Goal: Task Accomplishment & Management: Manage account settings

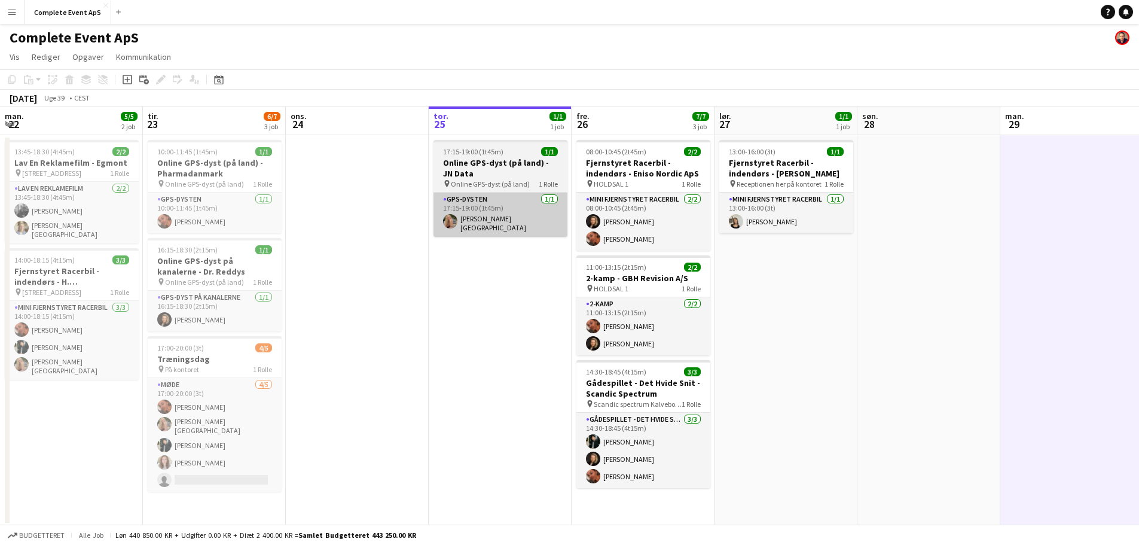
scroll to position [0, 286]
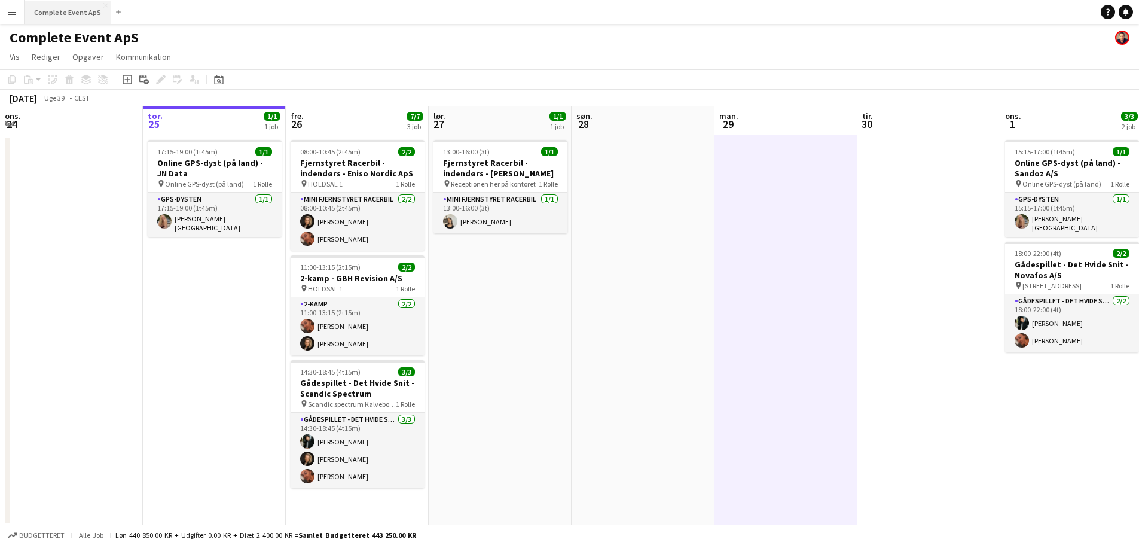
click at [79, 3] on button "Complete Event ApS Luk" at bounding box center [68, 12] width 87 height 23
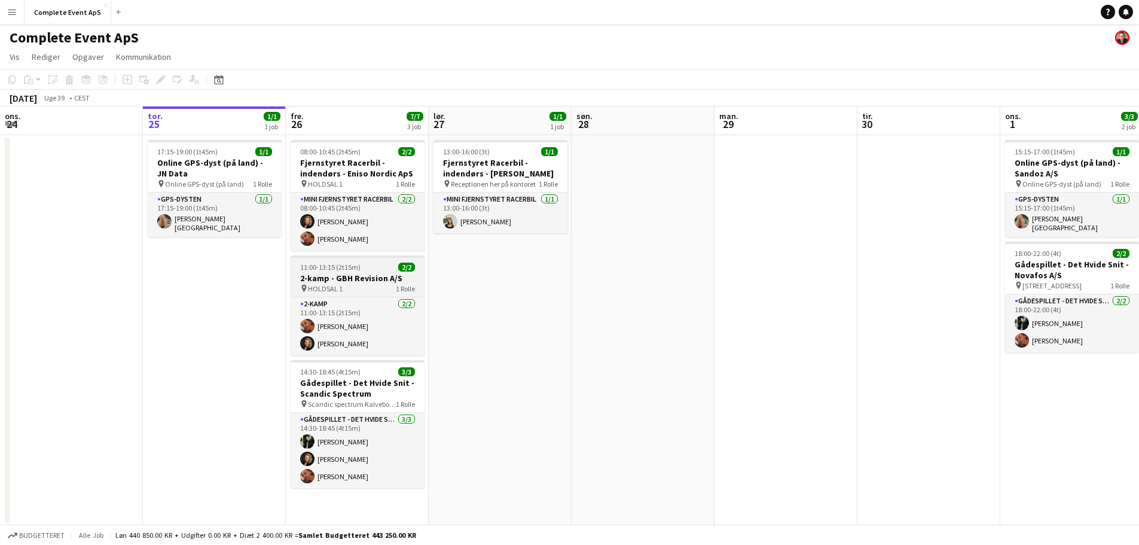
click at [371, 269] on div "11:00-13:15 (2t15m) 2/2" at bounding box center [358, 267] width 134 height 9
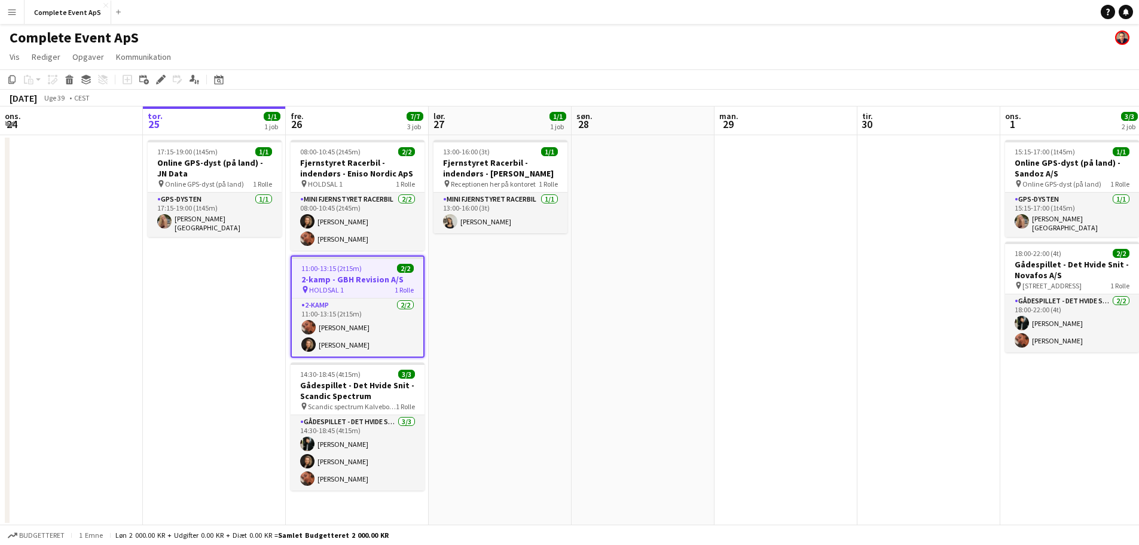
click at [371, 269] on div "11:00-13:15 (2t15m) 2/2" at bounding box center [358, 268] width 132 height 9
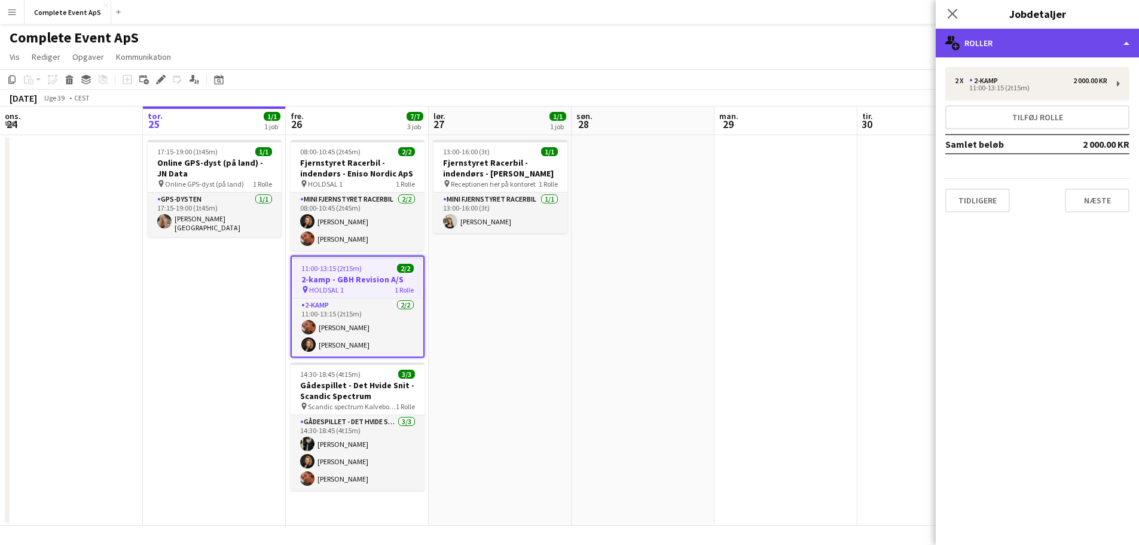
click at [999, 36] on div "multiple-users-add Roller" at bounding box center [1037, 43] width 203 height 29
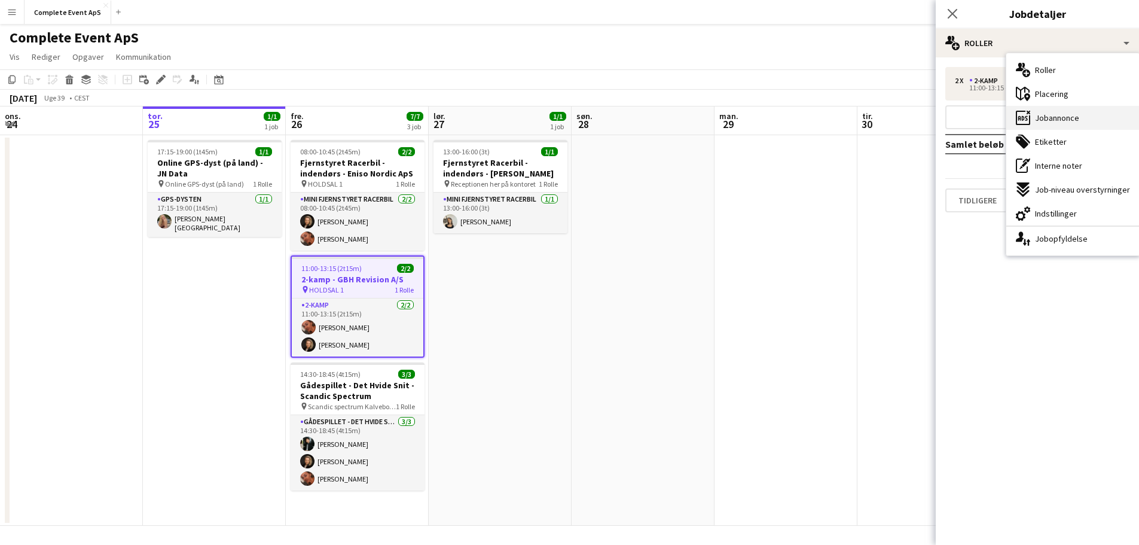
click at [1046, 118] on span "Jobannonce" at bounding box center [1057, 117] width 44 height 11
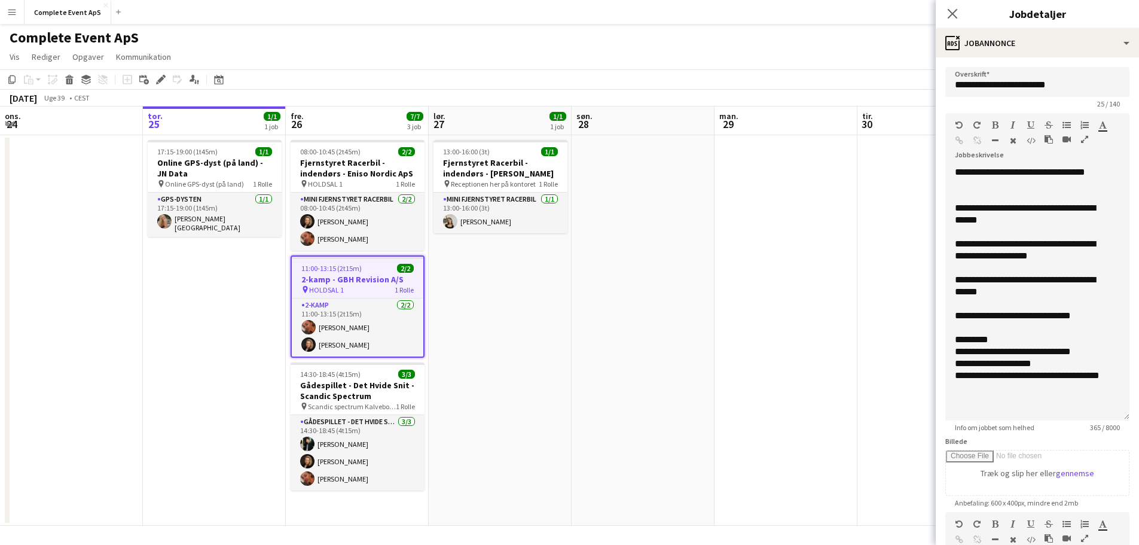
drag, startPoint x: 1117, startPoint y: 231, endPoint x: 1125, endPoint y: 422, distance: 190.4
click at [1125, 422] on form "**********" at bounding box center [1037, 415] width 203 height 697
click at [752, 362] on app-date-cell at bounding box center [786, 330] width 143 height 391
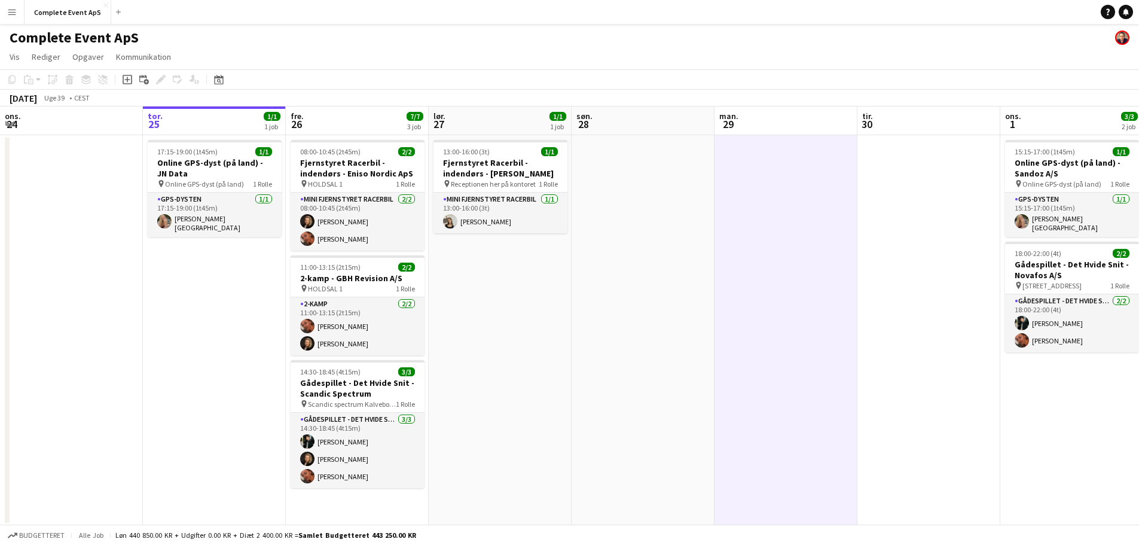
click at [226, 84] on div "Datovælger SEP. 2025 SEP. 2025 mandag M tirsdag T onsdag O torsdag T fredag F l…" at bounding box center [215, 79] width 27 height 14
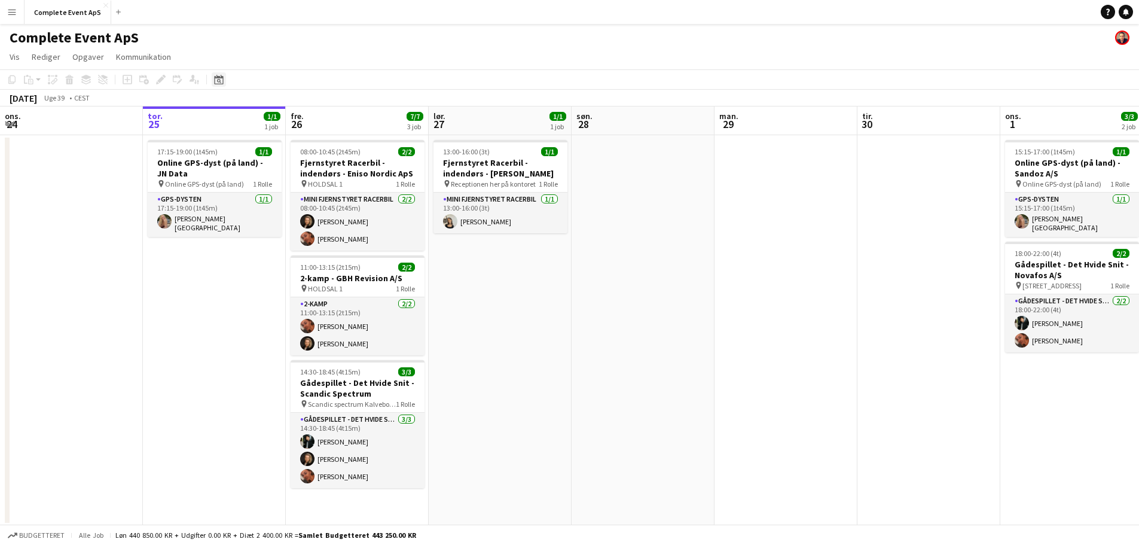
click at [213, 80] on div "Datovælger" at bounding box center [219, 79] width 14 height 14
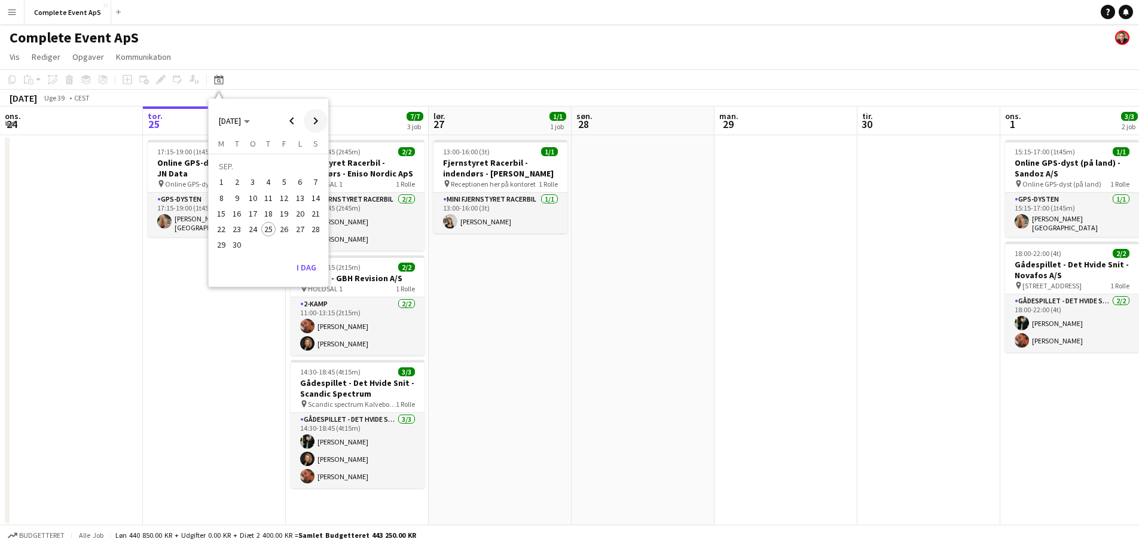
click at [313, 118] on span "Next month" at bounding box center [316, 121] width 24 height 24
click at [269, 234] on span "27" at bounding box center [268, 232] width 14 height 14
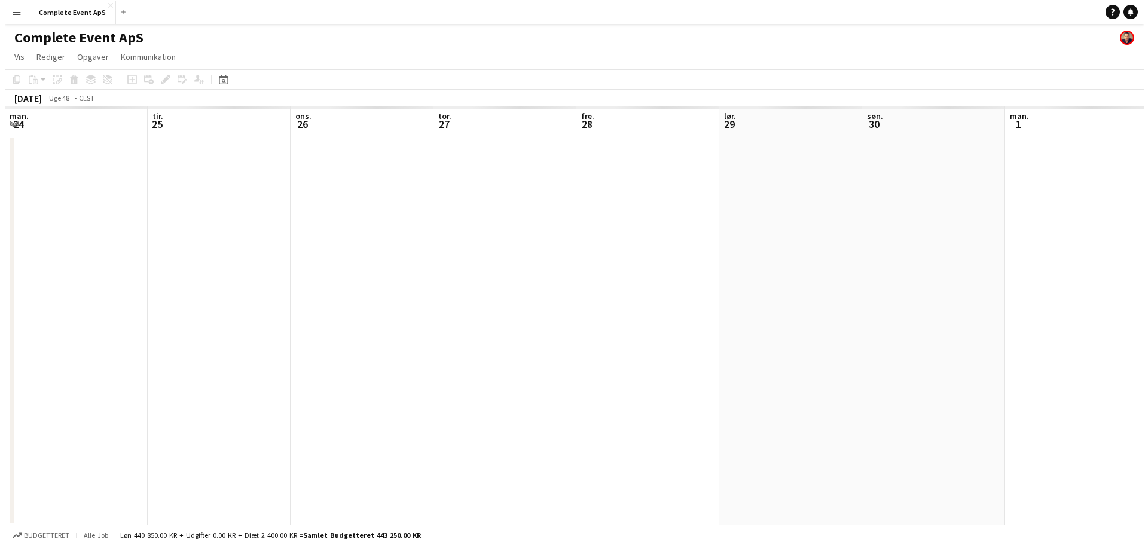
scroll to position [0, 411]
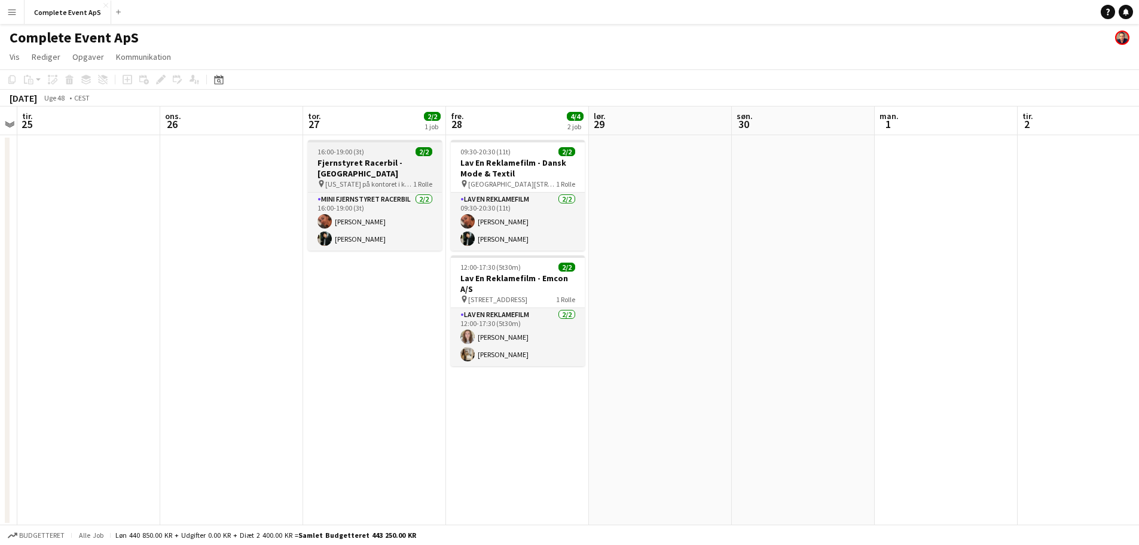
click at [386, 149] on div "16:00-19:00 (3t) 2/2" at bounding box center [375, 151] width 134 height 9
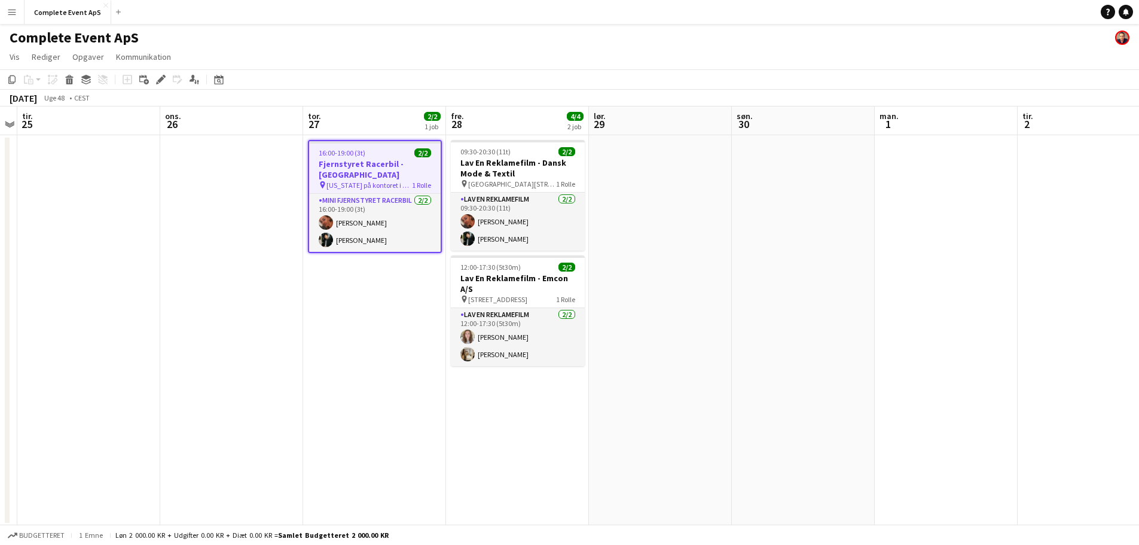
click at [386, 149] on div "16:00-19:00 (3t) 2/2" at bounding box center [375, 152] width 132 height 9
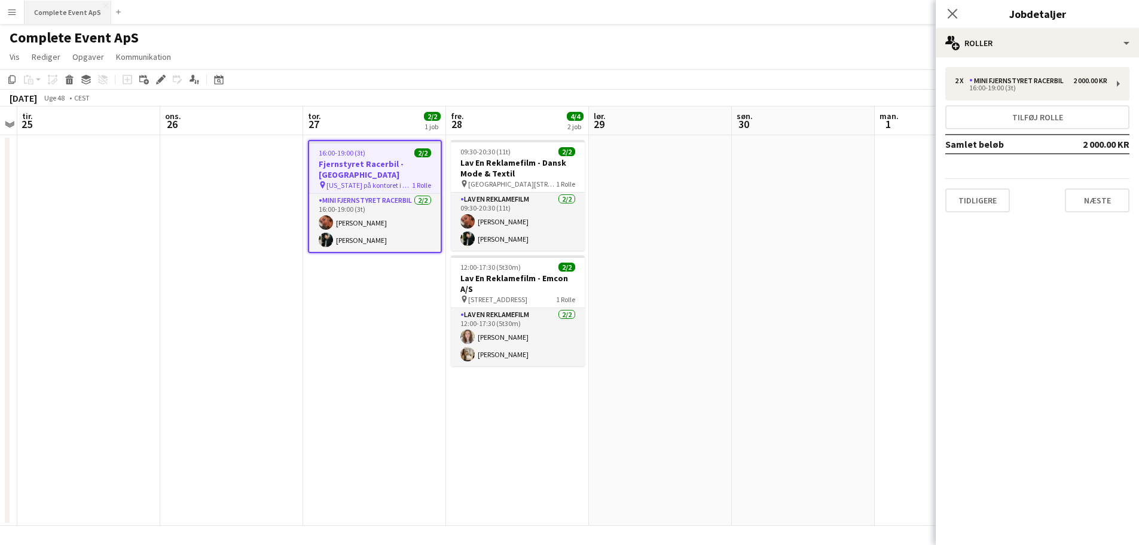
click at [64, 11] on button "Complete Event ApS Luk" at bounding box center [68, 12] width 87 height 23
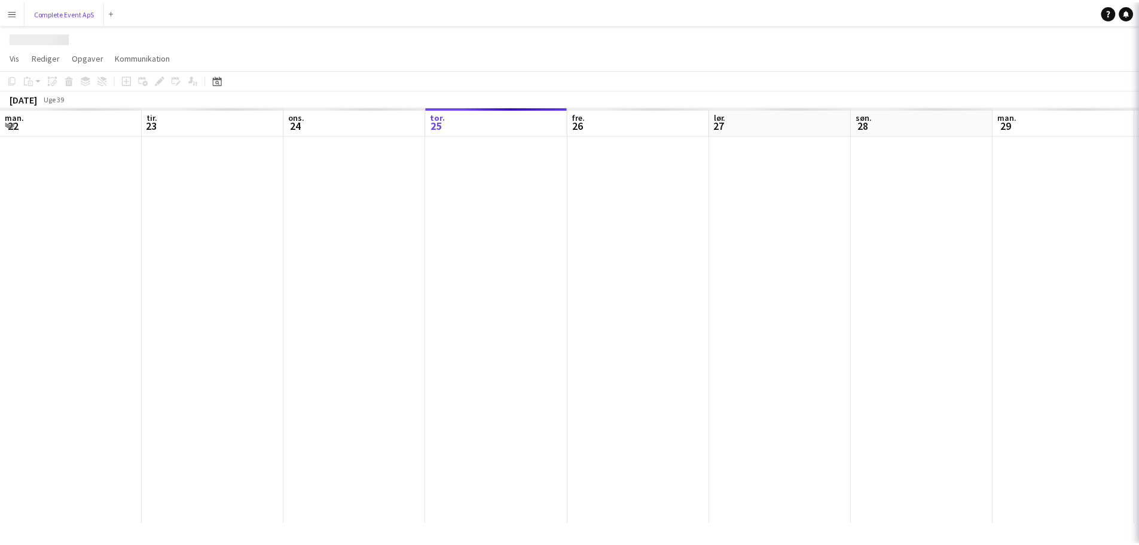
scroll to position [0, 286]
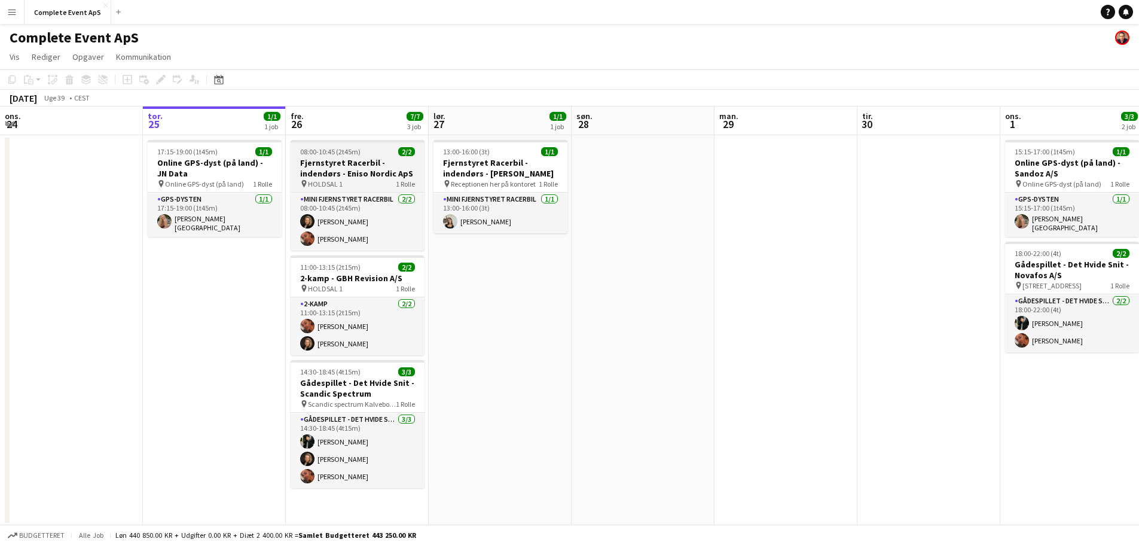
click at [361, 149] on div "08:00-10:45 (2t45m) 2/2" at bounding box center [358, 151] width 134 height 9
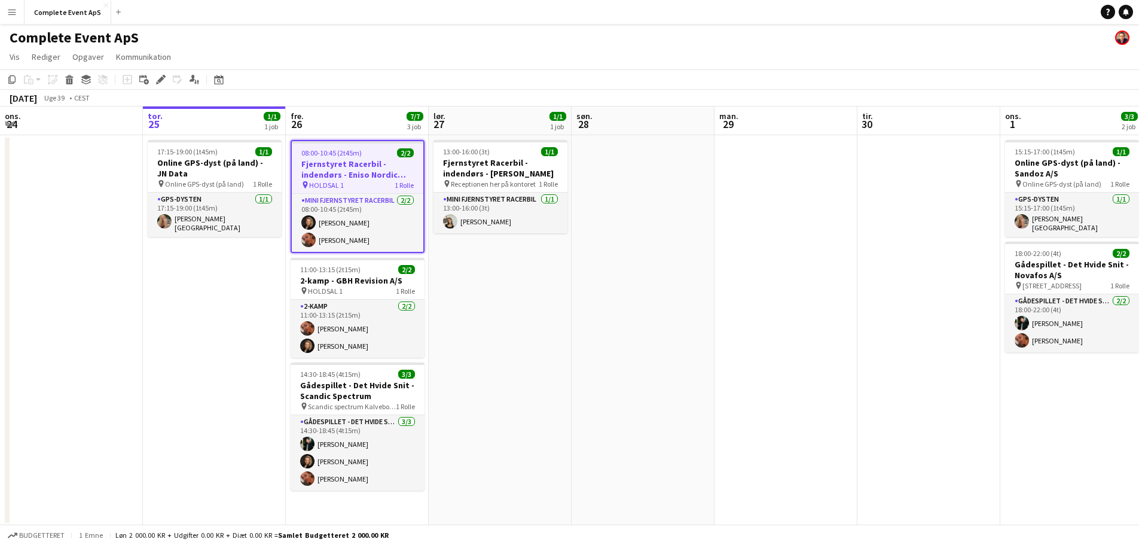
click at [361, 149] on div "08:00-10:45 (2t45m) 2/2" at bounding box center [358, 152] width 132 height 9
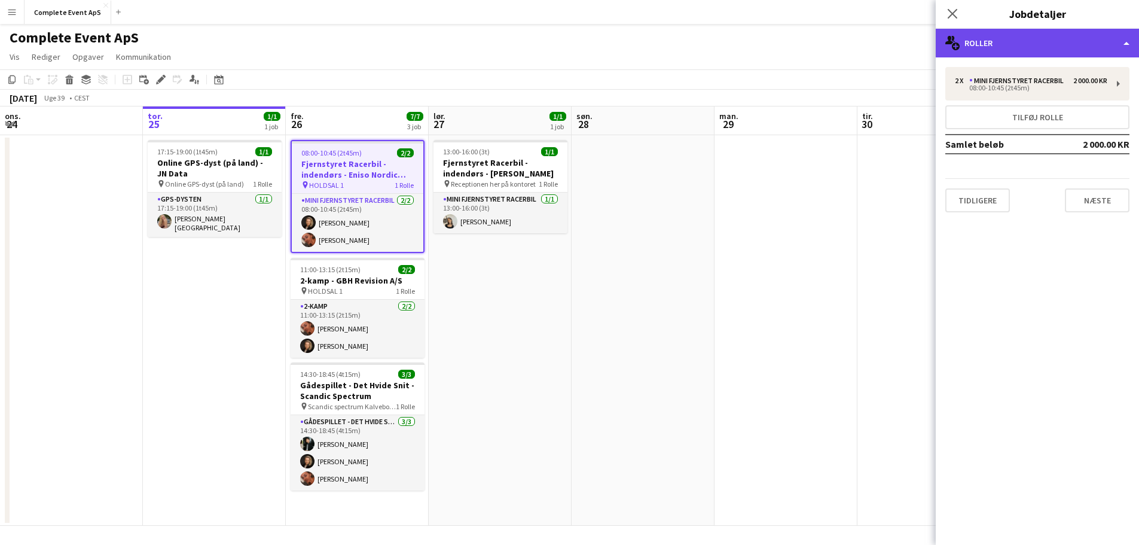
click at [992, 36] on div "multiple-users-add Roller" at bounding box center [1037, 43] width 203 height 29
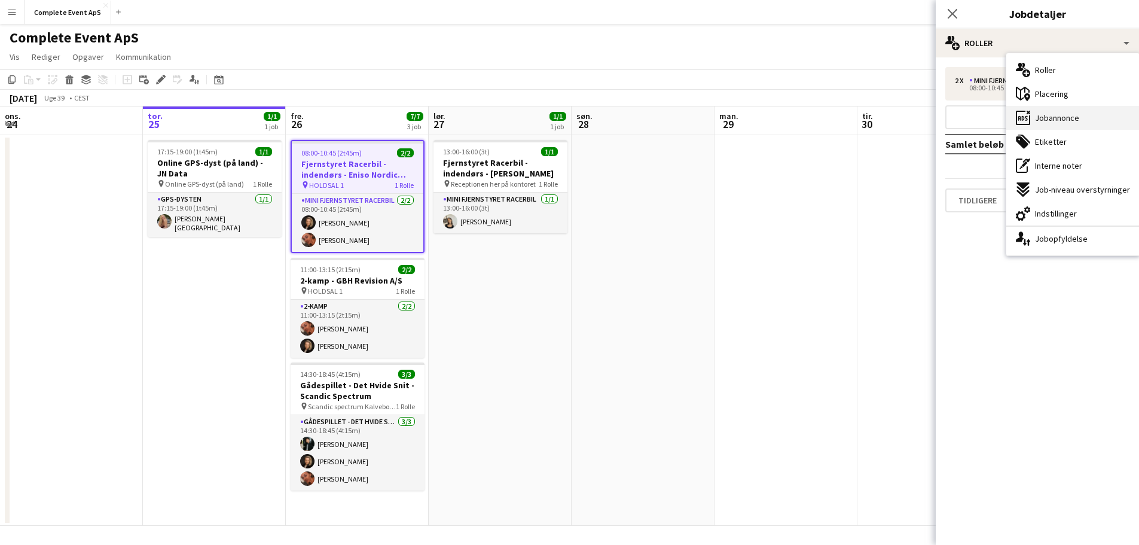
click at [1048, 111] on div "ads-window Jobannonce" at bounding box center [1073, 118] width 133 height 24
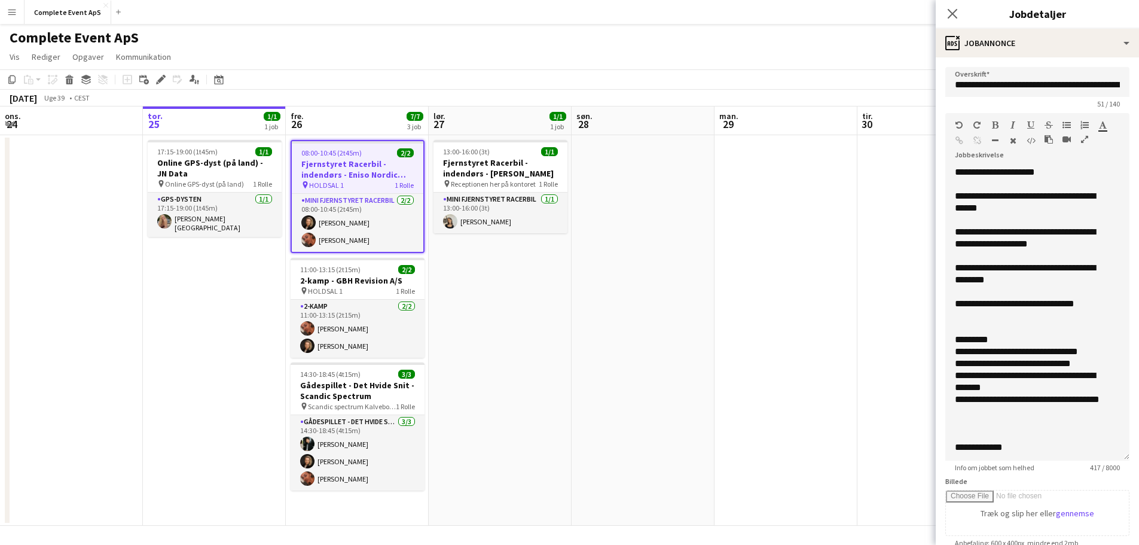
drag, startPoint x: 1115, startPoint y: 233, endPoint x: 1116, endPoint y: 456, distance: 222.5
click at [1116, 456] on div "**********" at bounding box center [1038, 313] width 184 height 294
click at [372, 270] on div "11:00-13:15 (2t15m) 2/2" at bounding box center [358, 269] width 134 height 9
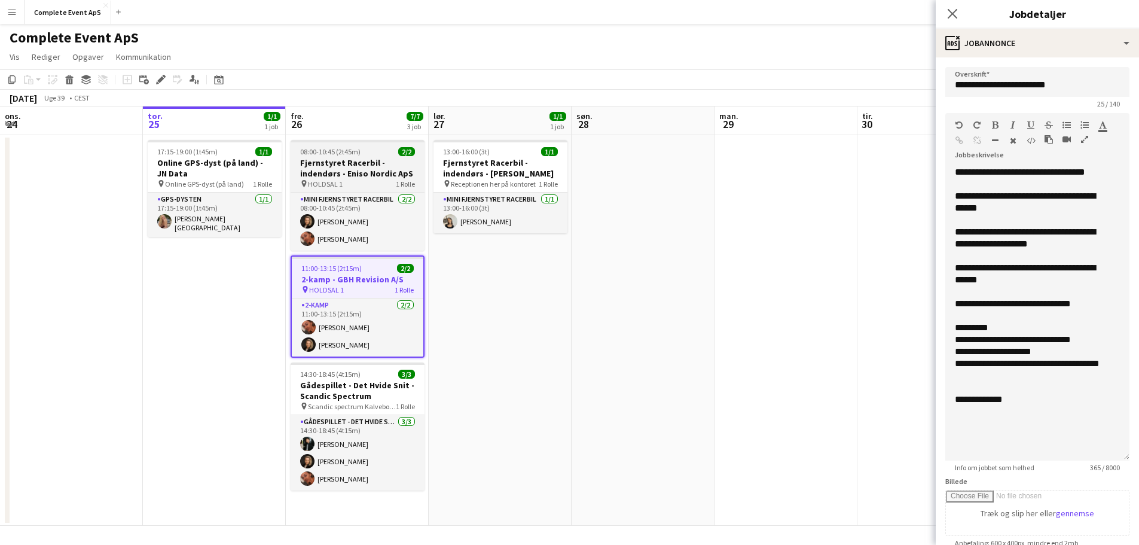
click at [375, 150] on div "08:00-10:45 (2t45m) 2/2" at bounding box center [358, 151] width 134 height 9
type input "**********"
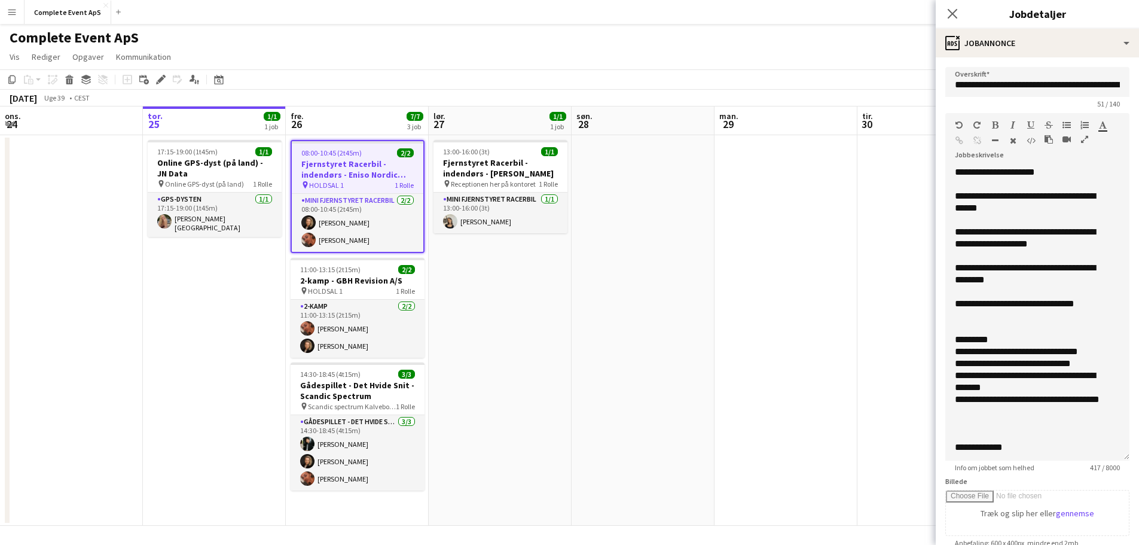
click at [602, 281] on app-date-cell at bounding box center [643, 330] width 143 height 391
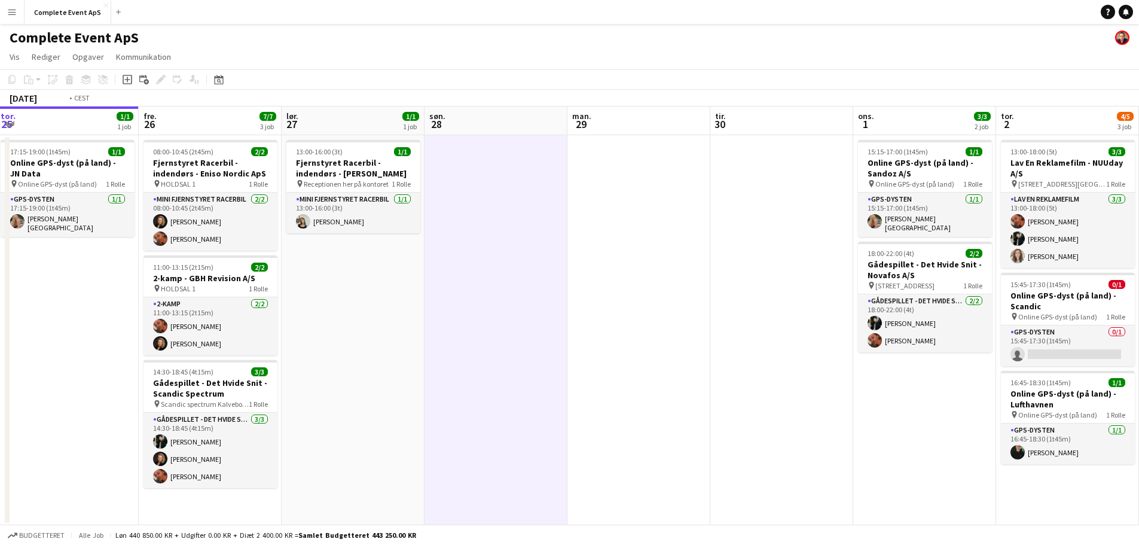
drag, startPoint x: 778, startPoint y: 303, endPoint x: 0, endPoint y: 325, distance: 778.4
click at [0, 325] on app-calendar-viewport "tir. 23 6/7 3 job ons. 24 tor. 25 1/1 1 job fre. 26 7/7 3 job lør. 27 1/1 1 job…" at bounding box center [569, 315] width 1139 height 419
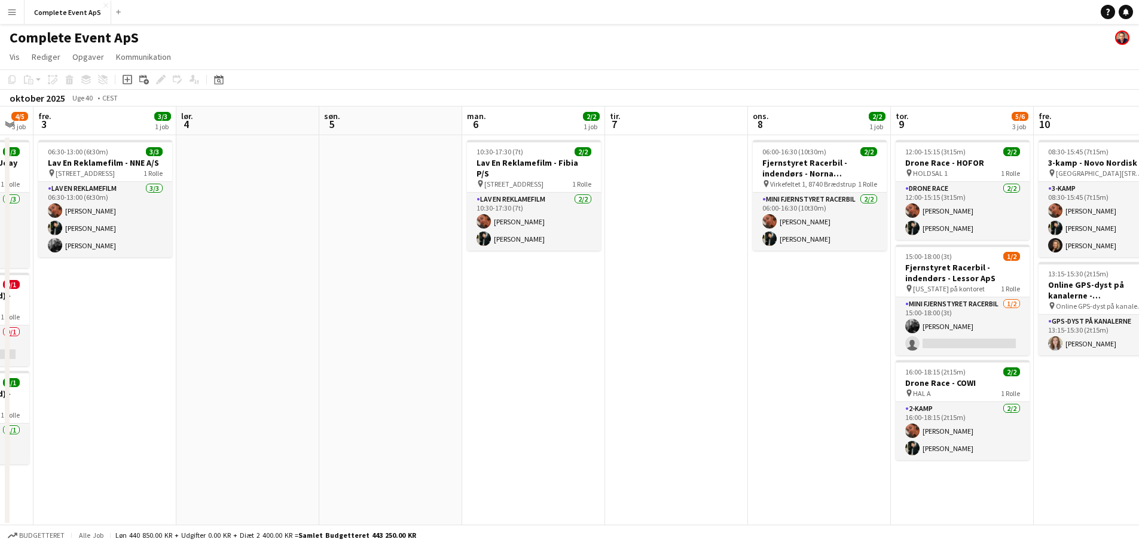
scroll to position [0, 474]
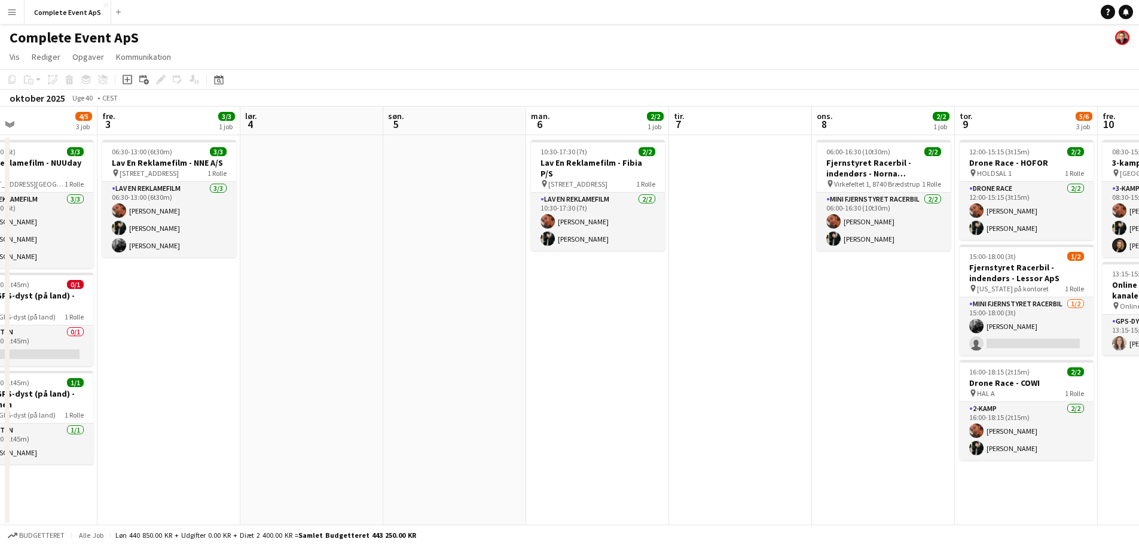
drag, startPoint x: 620, startPoint y: 386, endPoint x: 160, endPoint y: 345, distance: 461.7
click at [113, 342] on app-calendar-viewport "man. 29 tir. 30 ons. 1 3/3 2 job tor. 2 4/5 3 job fre. 3 3/3 1 job lør. 4 søn. …" at bounding box center [569, 315] width 1139 height 419
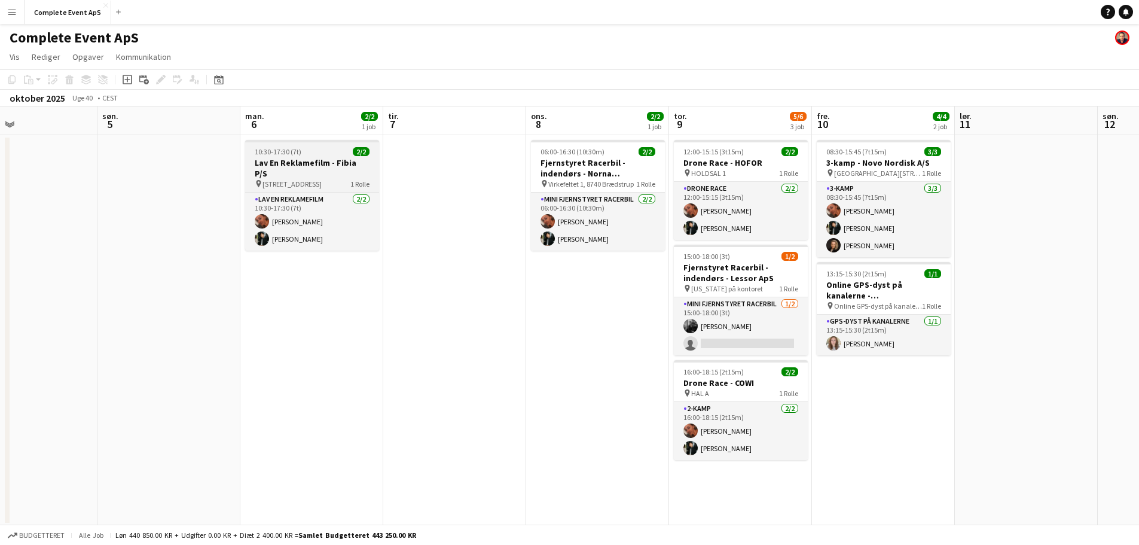
click at [331, 154] on div "10:30-17:30 (7t) 2/2" at bounding box center [312, 151] width 134 height 9
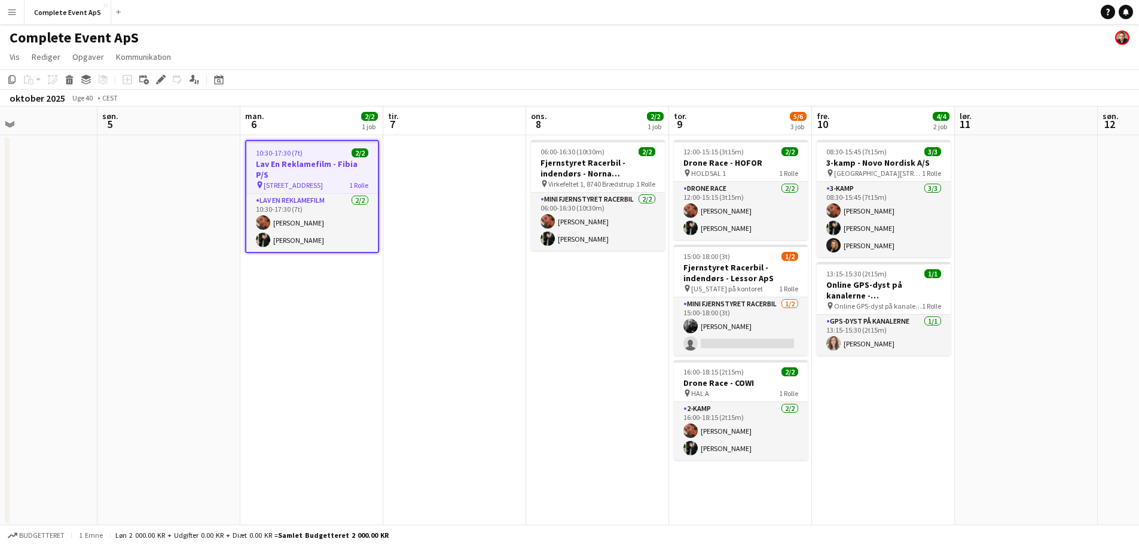
click at [331, 154] on div "10:30-17:30 (7t) 2/2" at bounding box center [312, 152] width 132 height 9
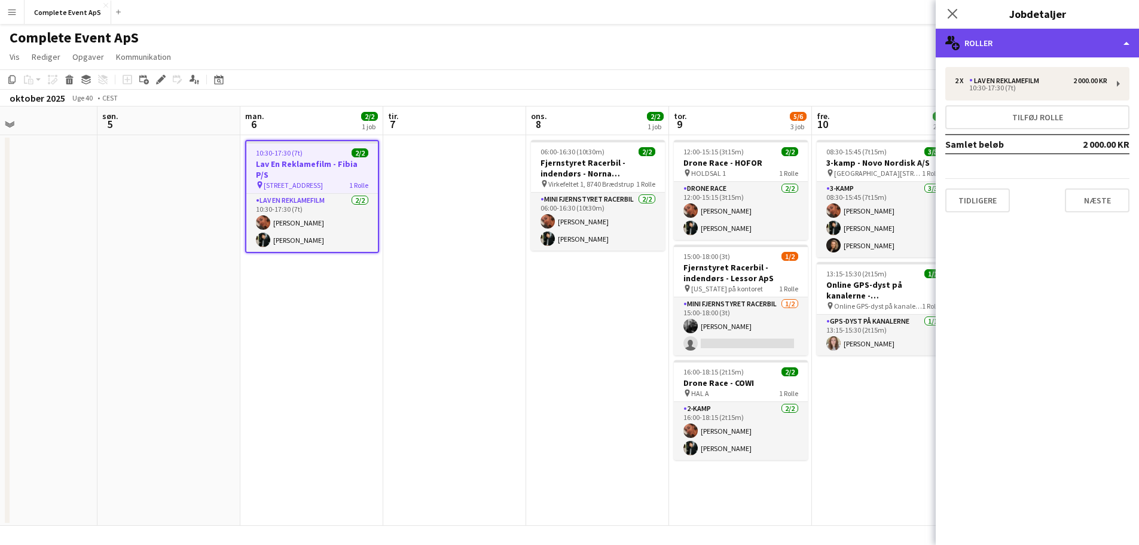
click at [1015, 45] on div "multiple-users-add Roller" at bounding box center [1037, 43] width 203 height 29
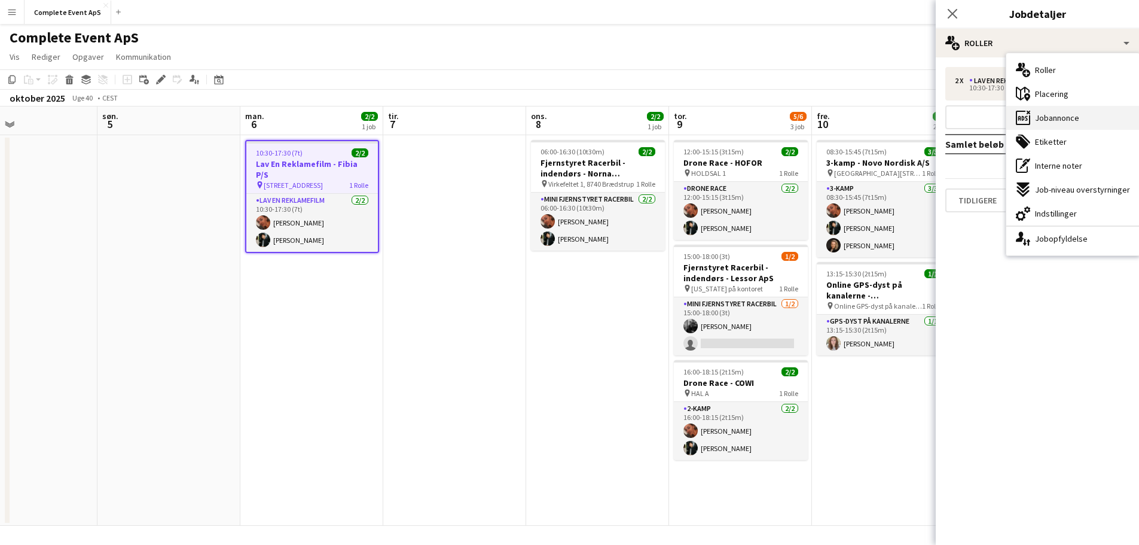
click at [1057, 116] on span "Jobannonce" at bounding box center [1057, 117] width 44 height 11
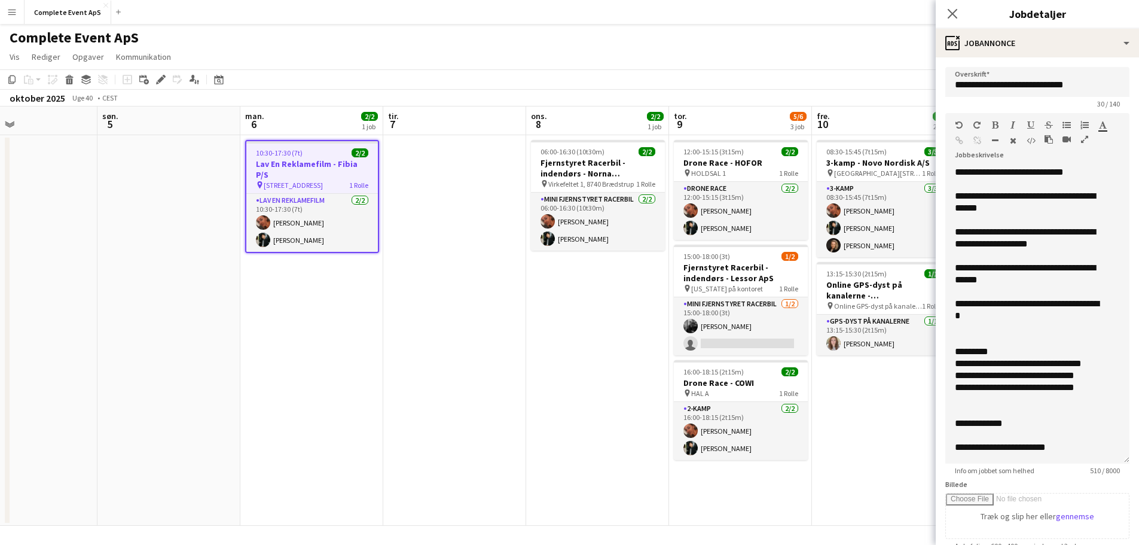
drag, startPoint x: 1113, startPoint y: 235, endPoint x: 1002, endPoint y: 395, distance: 195.1
click at [1106, 447] on div "**********" at bounding box center [1038, 314] width 184 height 297
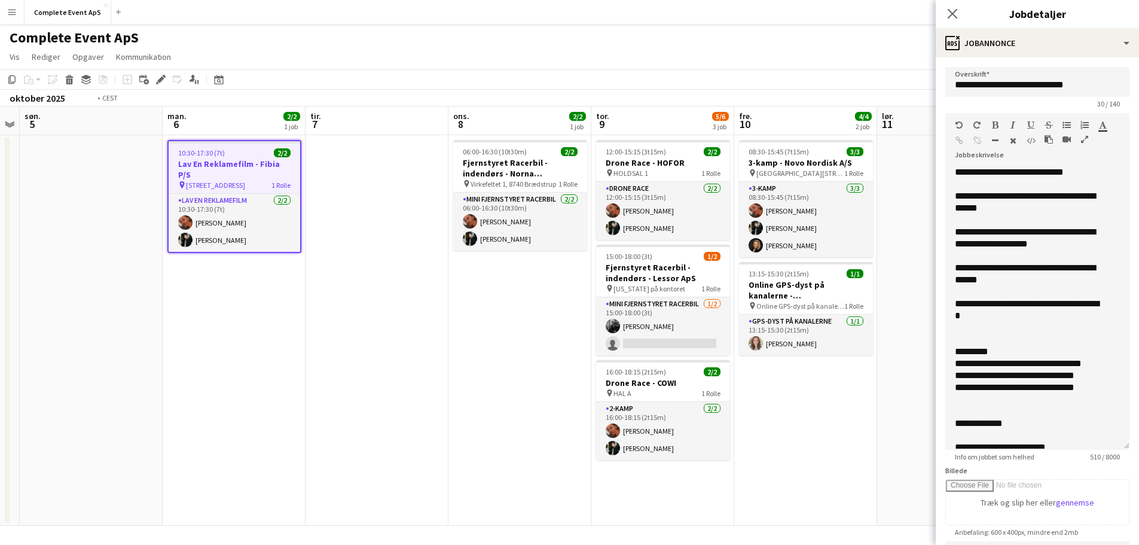
drag, startPoint x: 539, startPoint y: 360, endPoint x: 54, endPoint y: 295, distance: 488.8
click at [54, 295] on app-calendar-viewport "tor. 2 4/5 3 job fre. 3 3/3 1 job lør. 4 søn. 5 man. 6 2/2 1 job tir. 7 ons. 8 …" at bounding box center [569, 315] width 1139 height 419
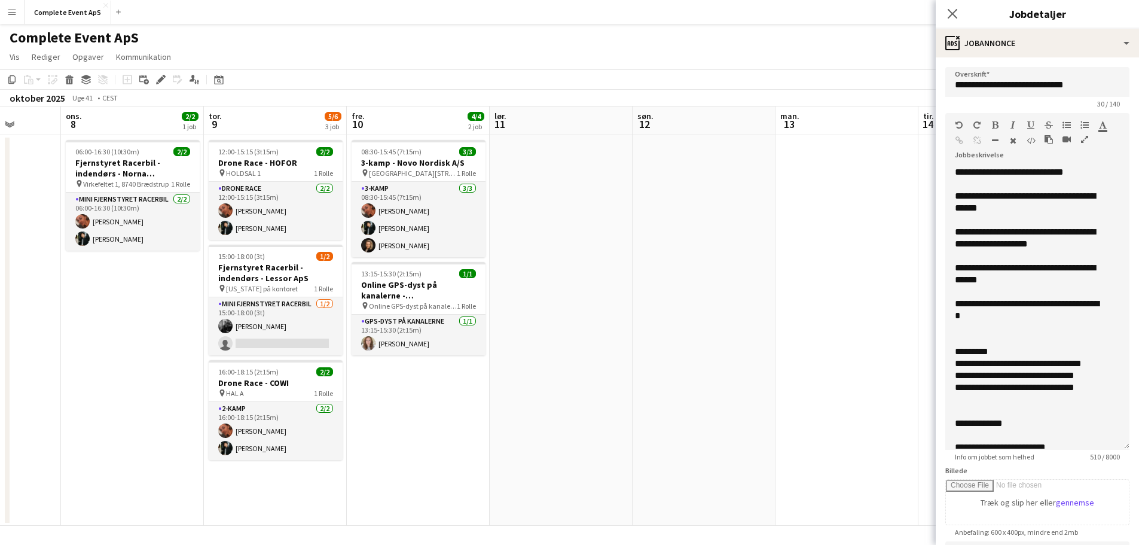
drag, startPoint x: 598, startPoint y: 322, endPoint x: 120, endPoint y: 311, distance: 478.6
click at [28, 304] on app-calendar-viewport "søn. 5 man. 6 2/2 1 job tir. 7 ons. 8 2/2 1 job tor. 9 5/6 3 job fre. 10 4/4 2 …" at bounding box center [569, 315] width 1139 height 419
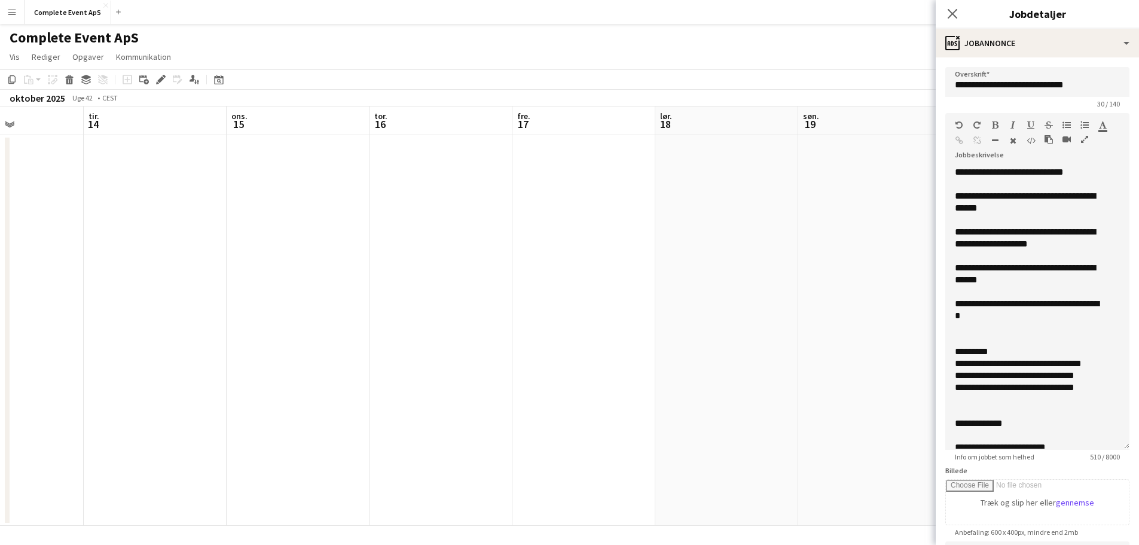
drag, startPoint x: 642, startPoint y: 367, endPoint x: 0, endPoint y: 300, distance: 645.3
click at [0, 300] on app-calendar-viewport "lør. 11 søn. 12 man. 13 tir. 14 ons. 15 tor. 16 fre. 17 lør. 18 søn. 19 man. 20…" at bounding box center [569, 315] width 1139 height 419
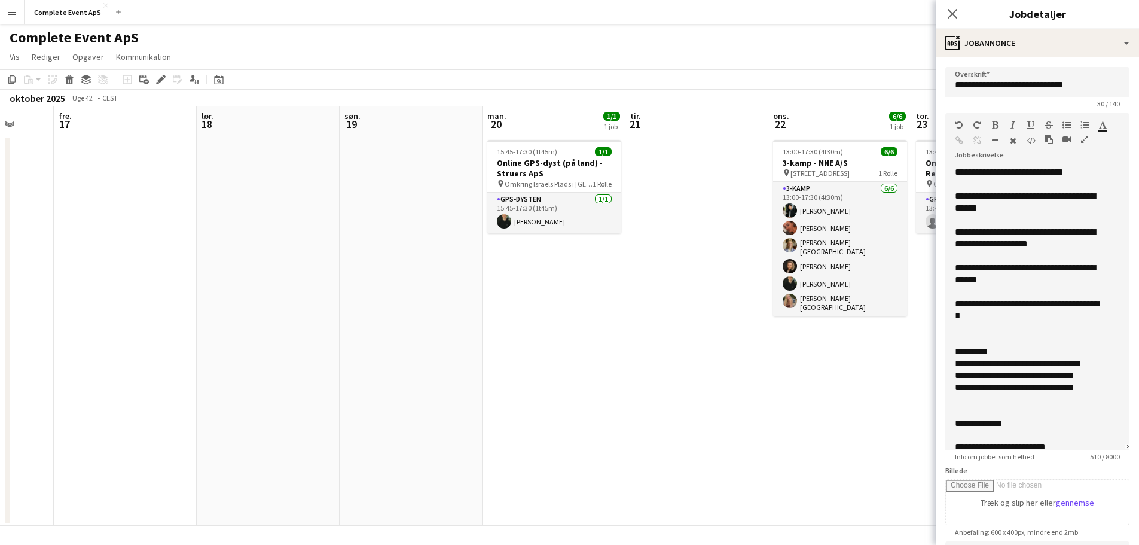
drag, startPoint x: 426, startPoint y: 355, endPoint x: 157, endPoint y: 330, distance: 270.3
click at [78, 329] on app-calendar-viewport "tir. 14 ons. 15 tor. 16 fre. 17 lør. 18 søn. 19 man. 20 1/1 1 job tir. 21 ons. …" at bounding box center [569, 315] width 1139 height 419
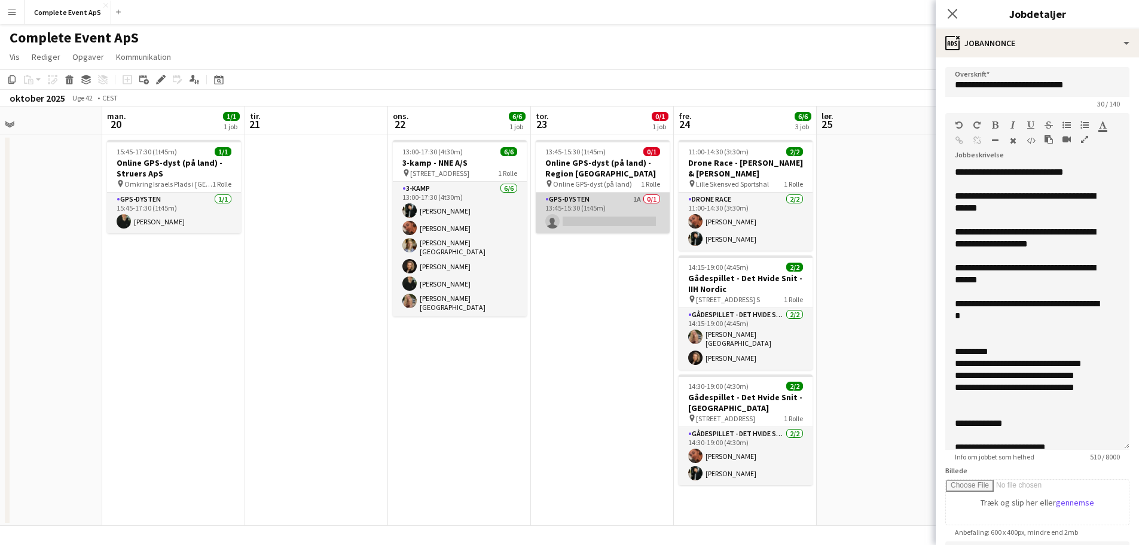
click at [603, 207] on app-card-role "GPS-dysten 1A 0/1 13:45-15:30 (1t45m) single-neutral-actions" at bounding box center [603, 213] width 134 height 41
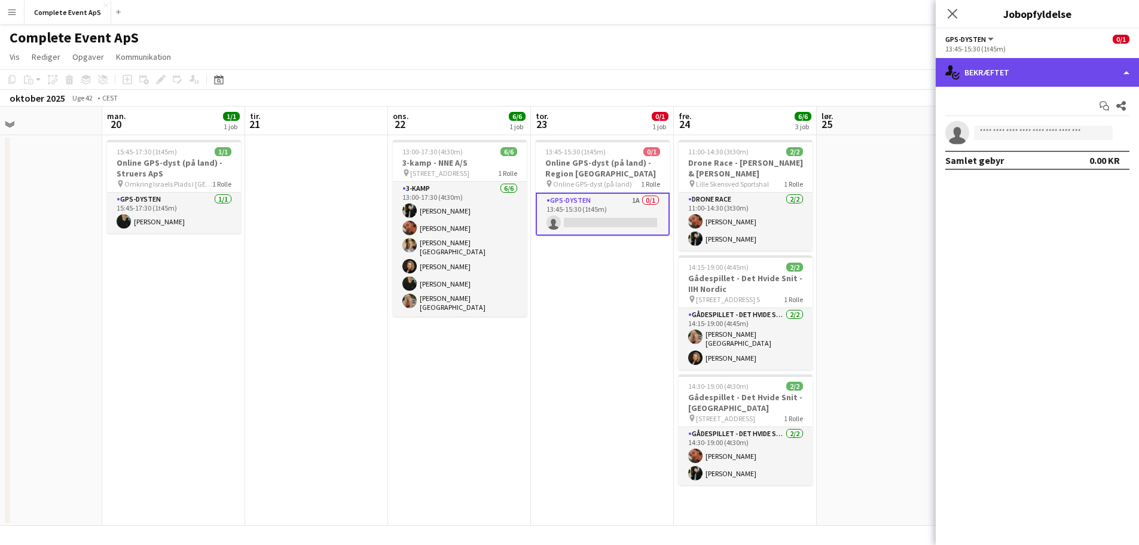
click at [1034, 78] on div "single-neutral-actions-check-2 Bekræftet" at bounding box center [1037, 72] width 203 height 29
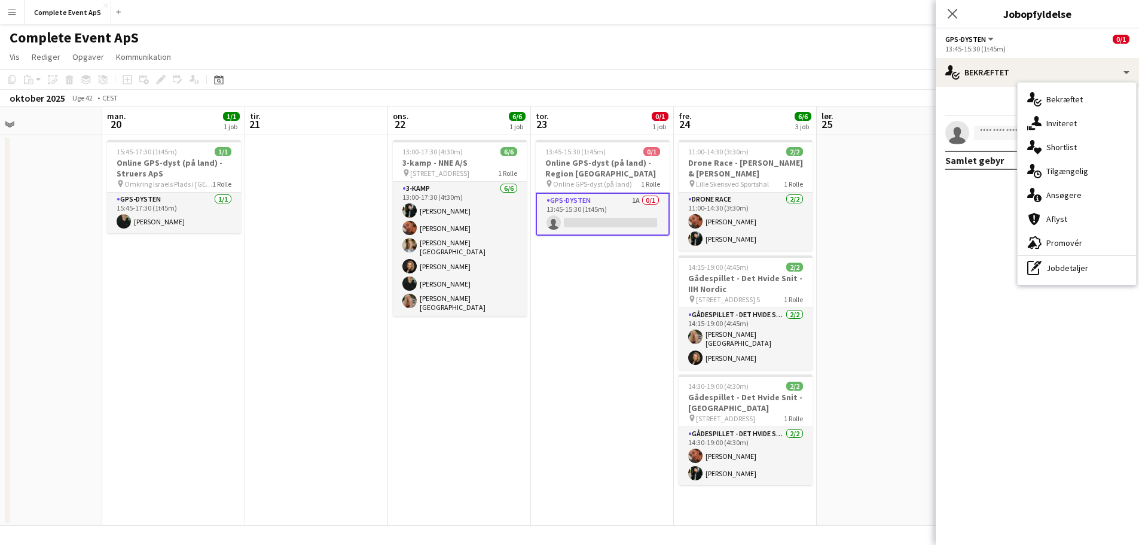
click at [1076, 194] on span "Ansøgere" at bounding box center [1064, 195] width 35 height 11
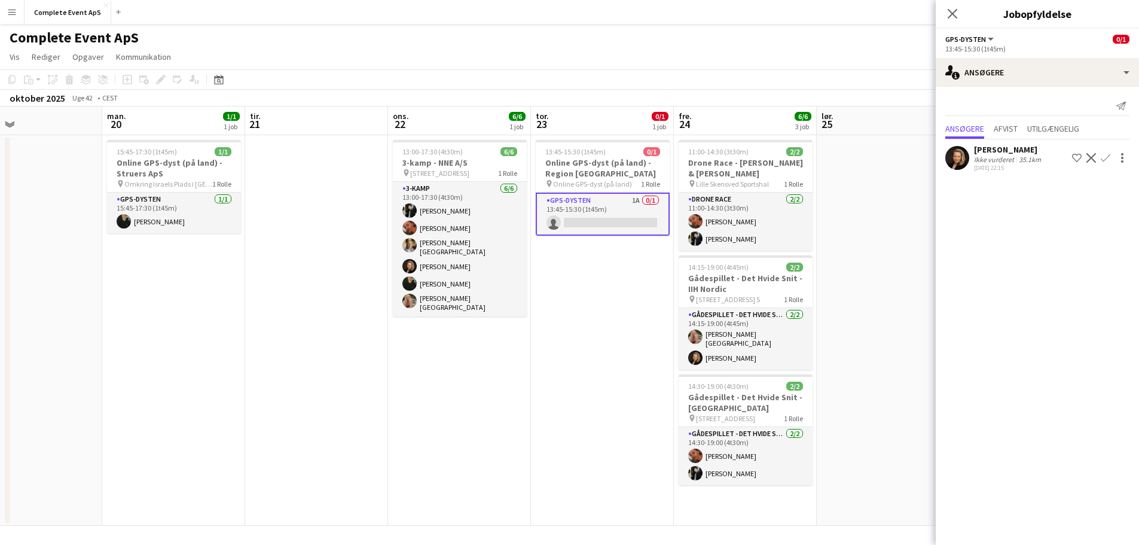
click at [1108, 154] on app-icon "Bekræft" at bounding box center [1106, 158] width 10 height 10
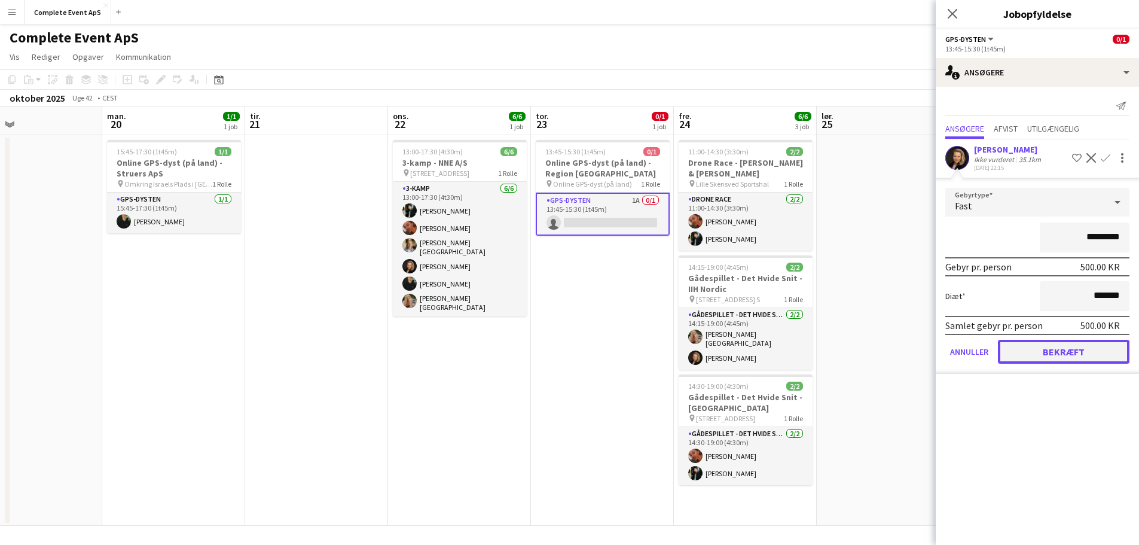
click at [1075, 358] on button "Bekræft" at bounding box center [1064, 352] width 132 height 24
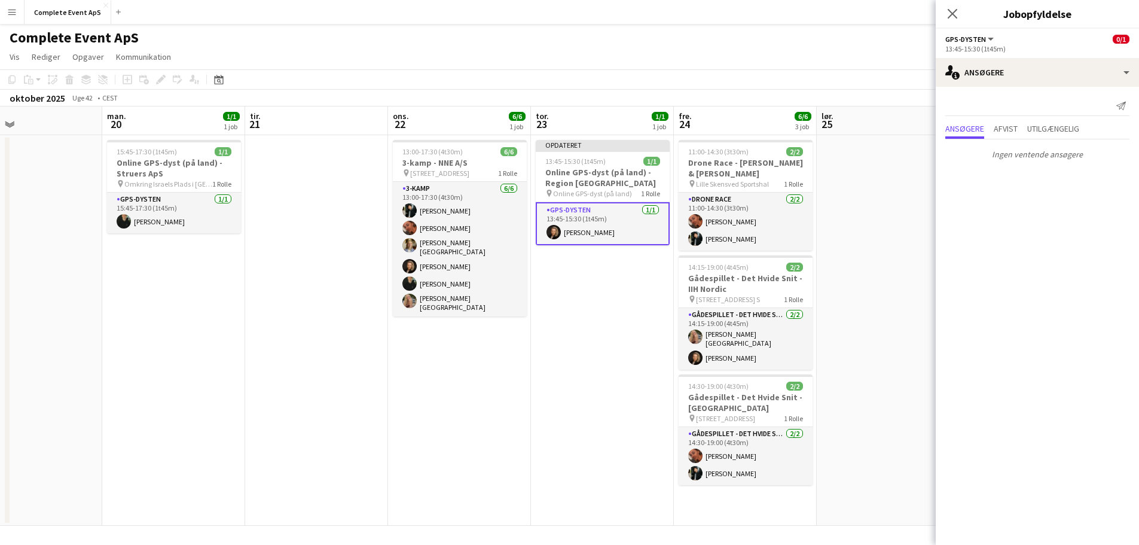
click at [929, 329] on app-date-cell at bounding box center [888, 330] width 143 height 391
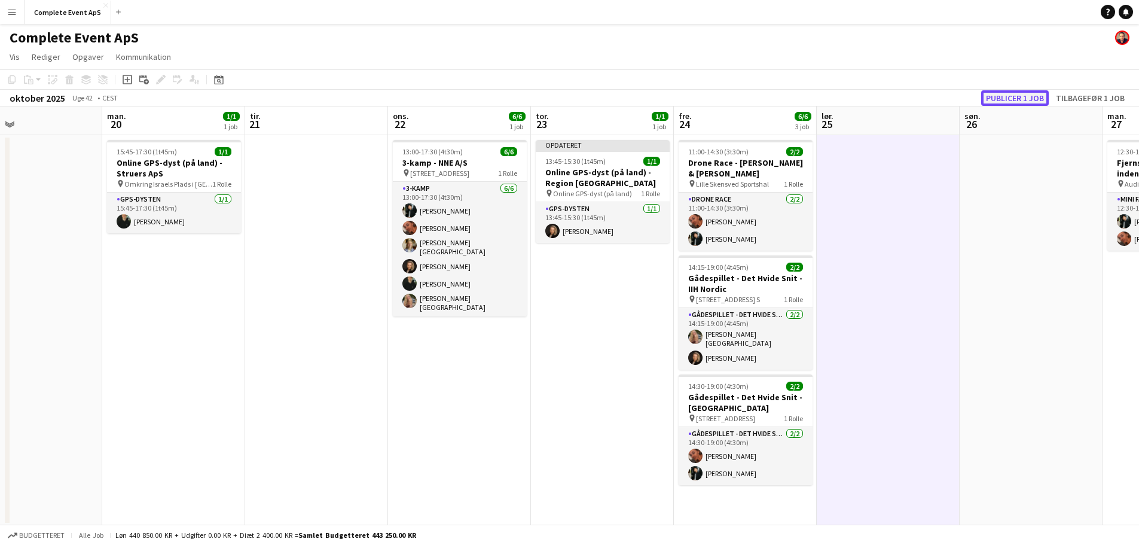
click at [1010, 99] on button "Publicer 1 job" at bounding box center [1015, 98] width 68 height 16
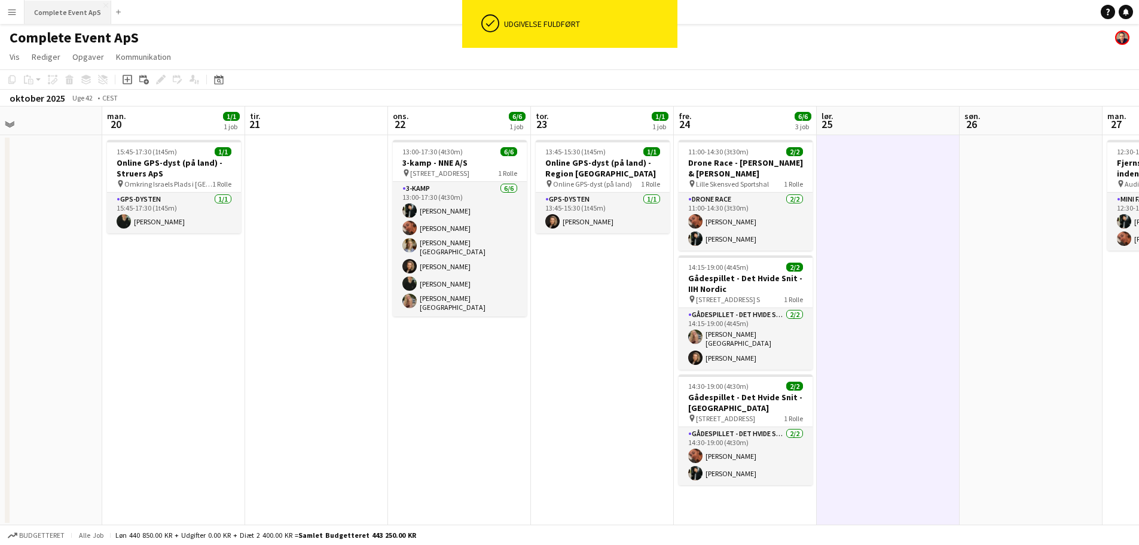
click at [74, 11] on button "Complete Event ApS Luk" at bounding box center [68, 12] width 87 height 23
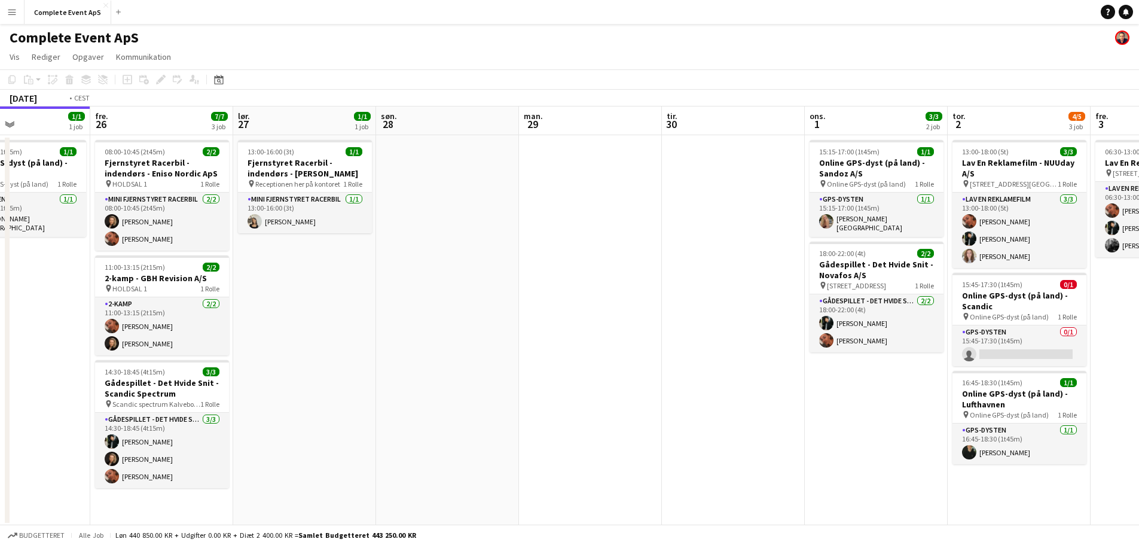
drag, startPoint x: 840, startPoint y: 391, endPoint x: 48, endPoint y: 359, distance: 793.1
click at [48, 359] on app-calendar-viewport "man. 22 5/5 2 job tir. 23 6/7 3 job ons. 24 tor. 25 1/1 1 job fre. 26 7/7 3 job…" at bounding box center [569, 315] width 1139 height 419
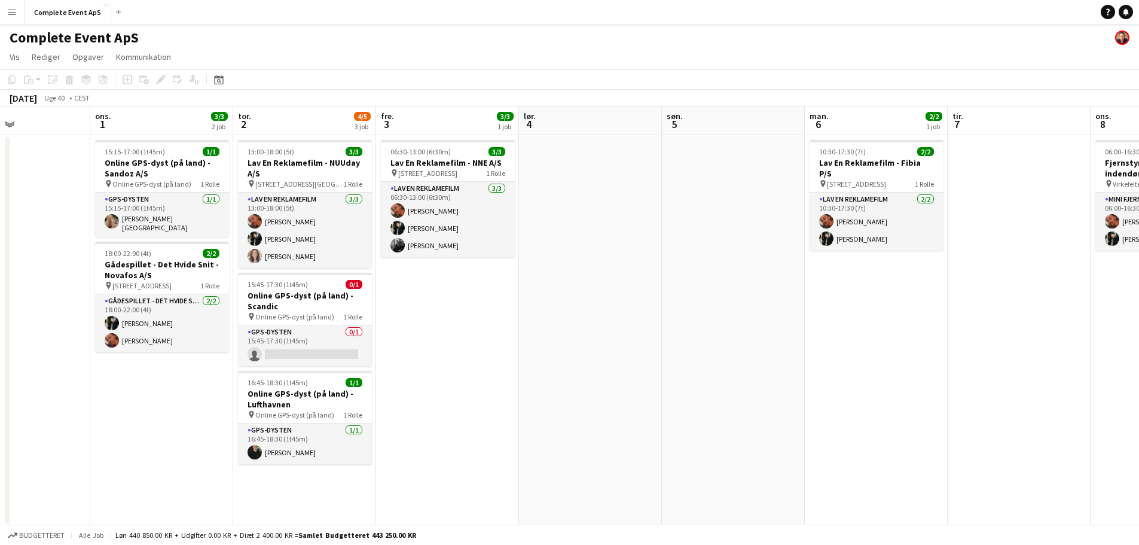
scroll to position [0, 371]
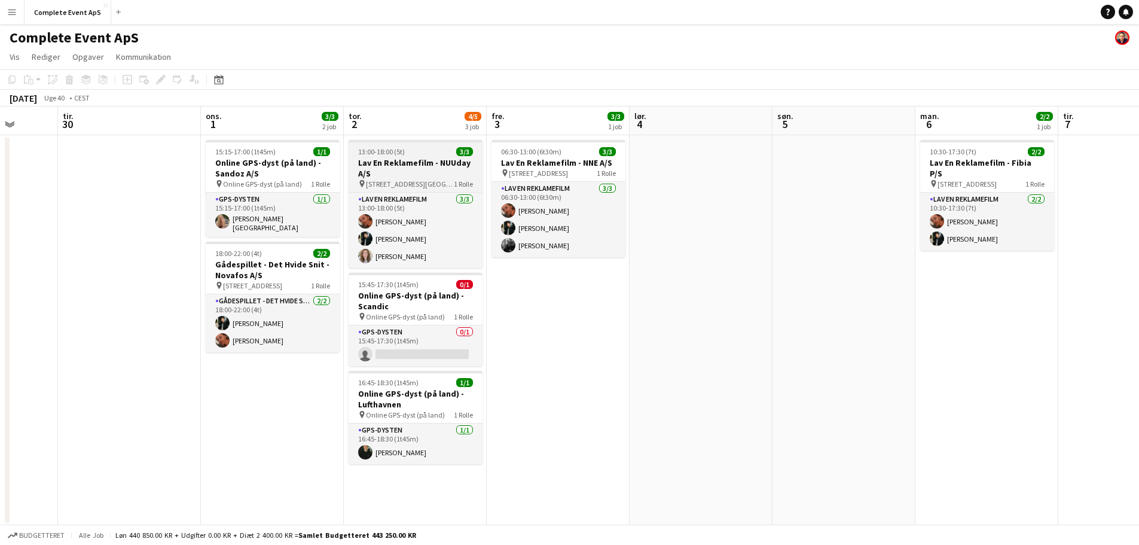
click at [426, 153] on div "13:00-18:00 (5t) 3/3" at bounding box center [416, 151] width 134 height 9
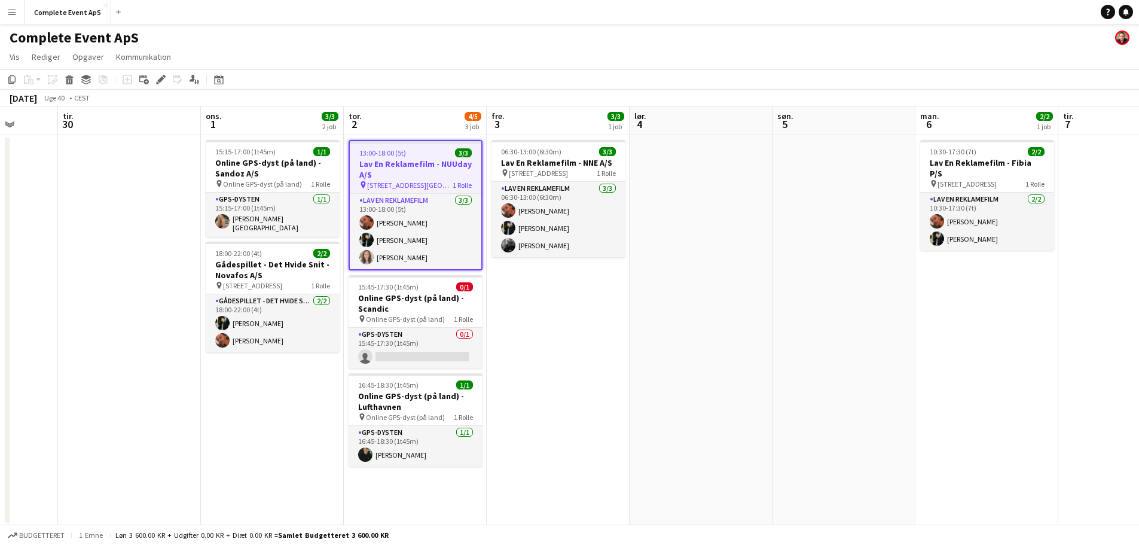
click at [426, 153] on div "13:00-18:00 (5t) 3/3" at bounding box center [416, 152] width 132 height 9
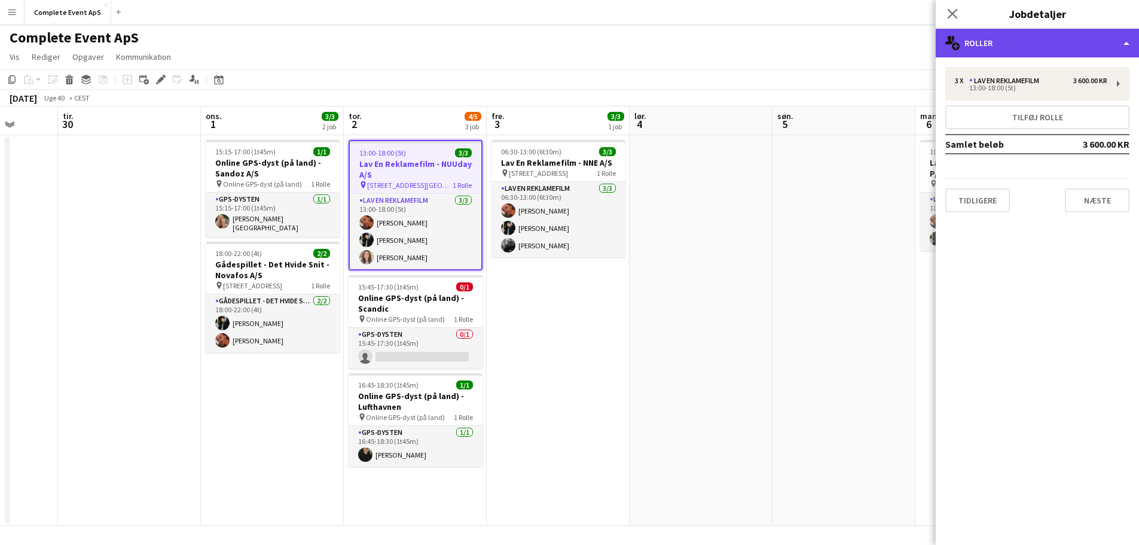
click at [990, 44] on div "multiple-users-add Roller" at bounding box center [1037, 43] width 203 height 29
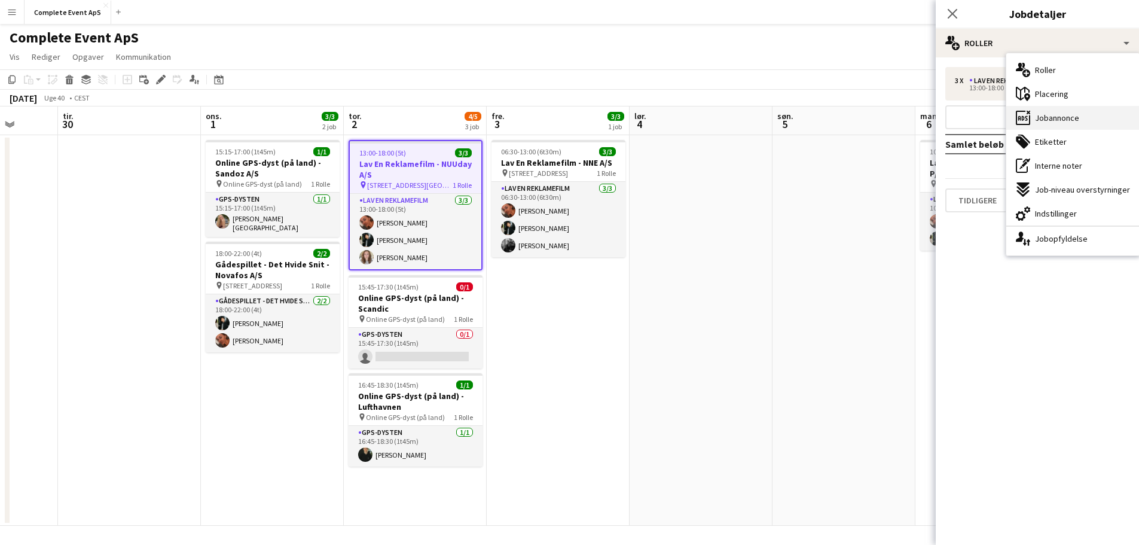
click at [1057, 115] on span "Jobannonce" at bounding box center [1057, 117] width 44 height 11
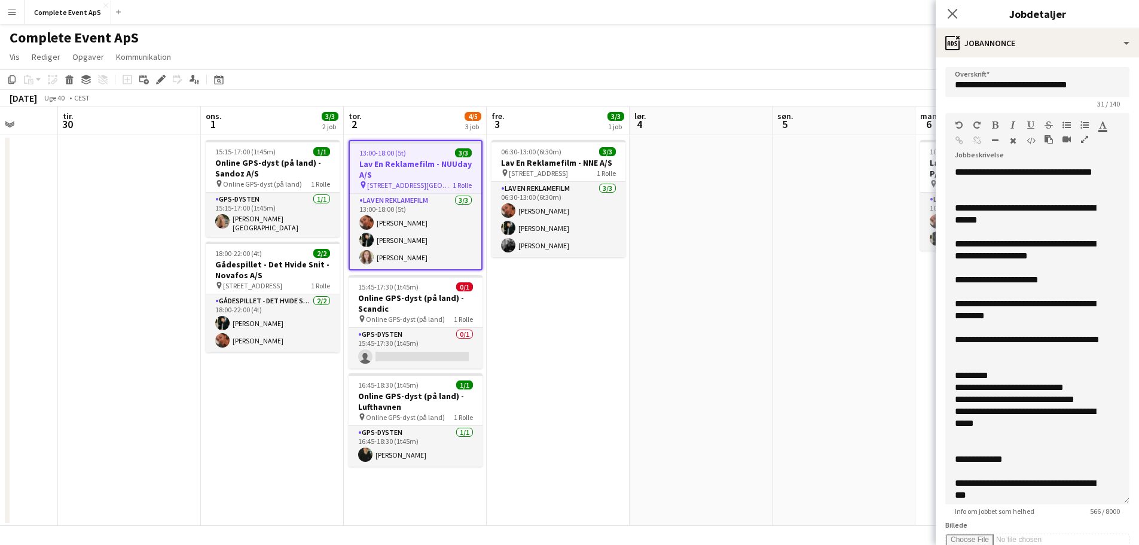
drag, startPoint x: 1118, startPoint y: 237, endPoint x: 1106, endPoint y: 500, distance: 262.8
click at [1106, 500] on div "**********" at bounding box center [1038, 335] width 184 height 338
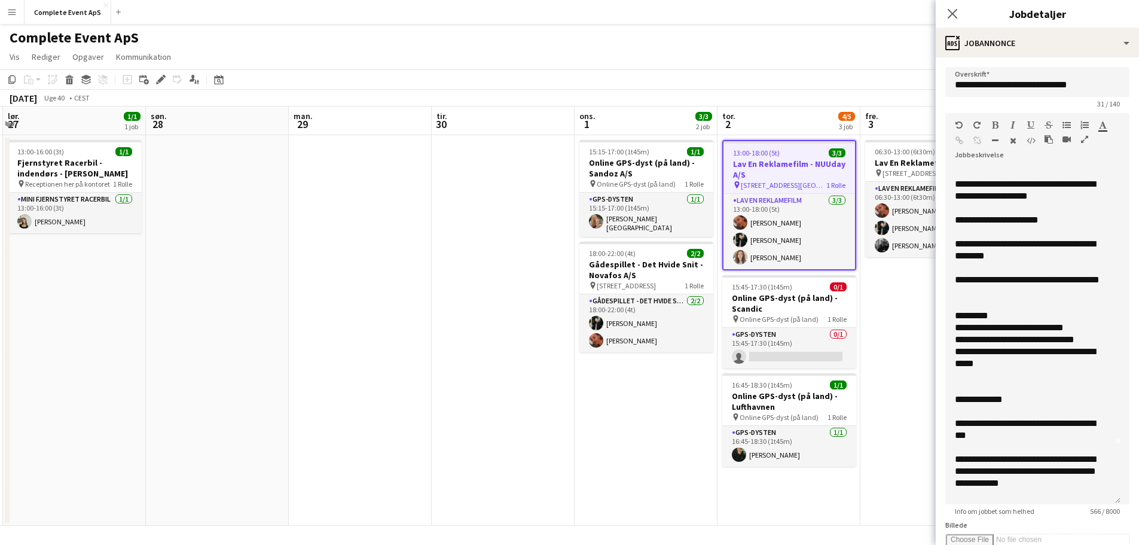
scroll to position [0, 281]
drag, startPoint x: 144, startPoint y: 223, endPoint x: 520, endPoint y: 254, distance: 377.5
click at [520, 254] on app-calendar-viewport "tor. 25 1/1 1 job fre. 26 7/7 3 job lør. 27 1/1 1 job søn. 28 man. 29 tir. 30 o…" at bounding box center [569, 315] width 1139 height 419
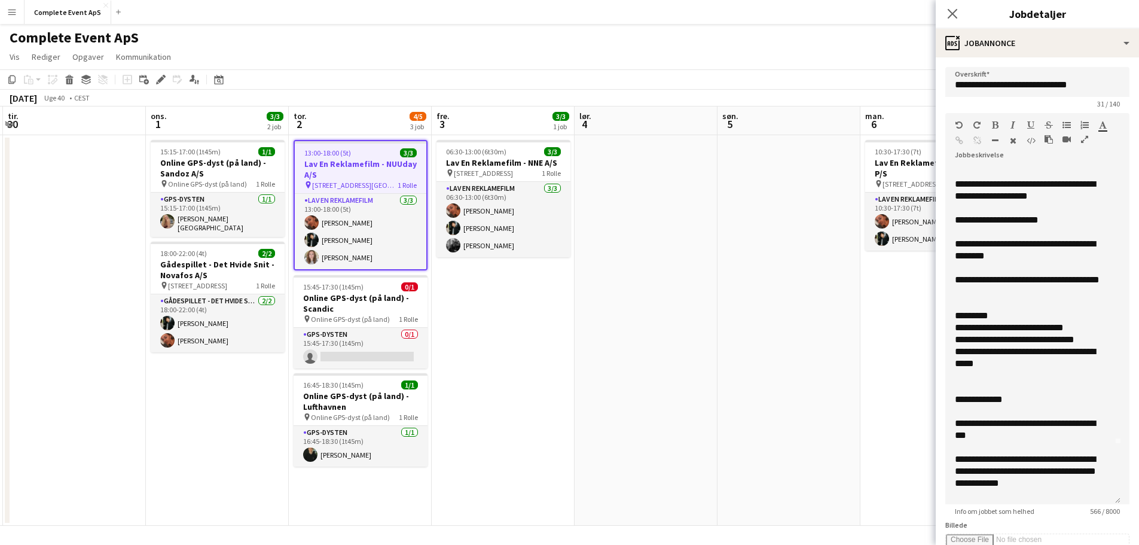
scroll to position [0, 342]
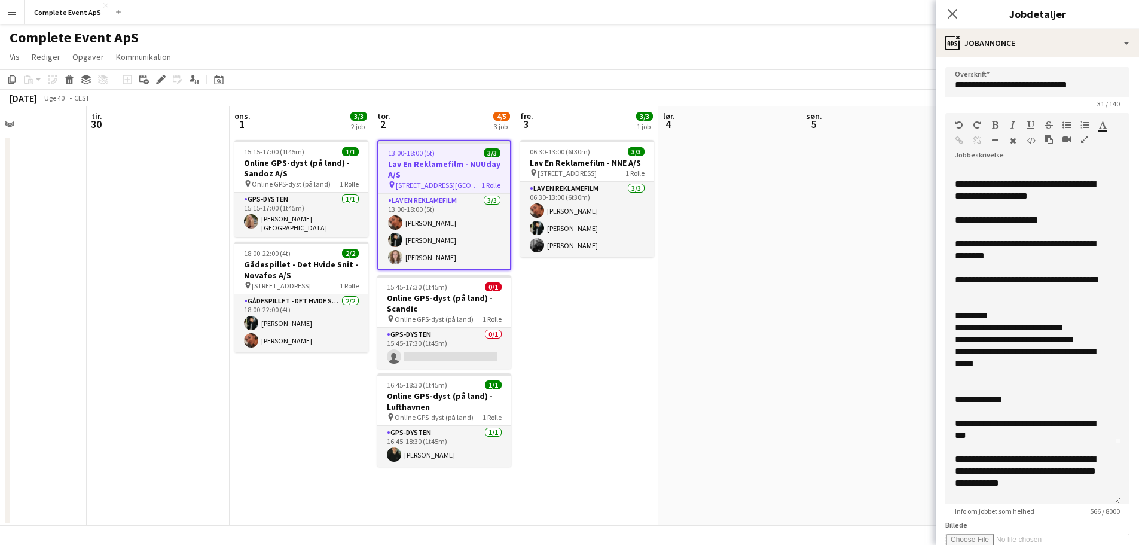
drag, startPoint x: 636, startPoint y: 388, endPoint x: 335, endPoint y: 356, distance: 302.4
click at [335, 356] on app-calendar-viewport "lør. 27 1/1 1 job søn. 28 man. 29 tir. 30 ons. 1 3/3 2 job tor. 2 4/5 3 job fre…" at bounding box center [569, 315] width 1139 height 419
click at [1077, 224] on div "**********" at bounding box center [1028, 220] width 147 height 12
click at [983, 222] on div "**********" at bounding box center [1028, 220] width 147 height 12
paste div
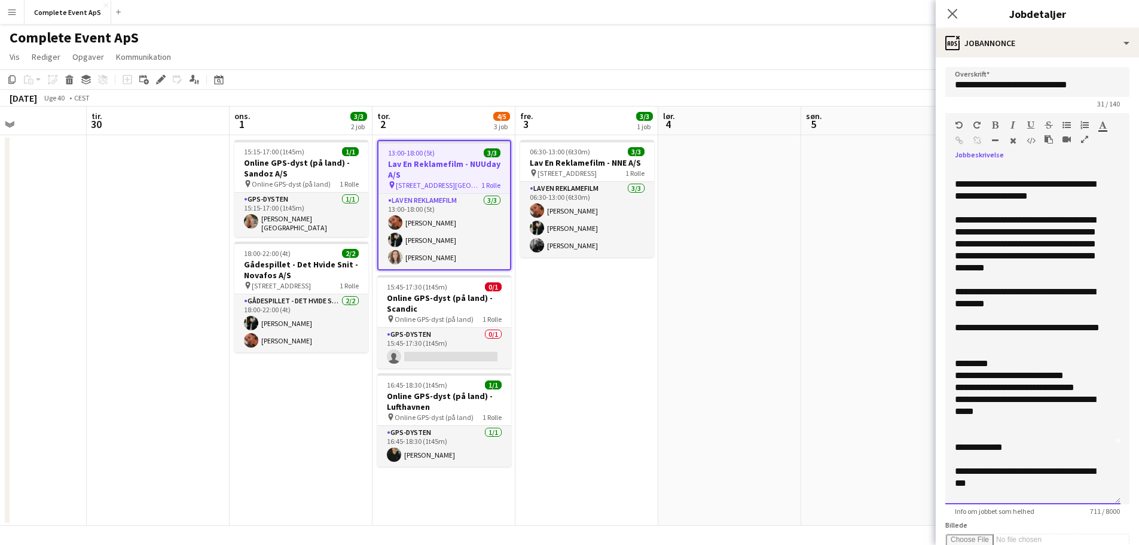
click at [982, 222] on div "**********" at bounding box center [1028, 244] width 147 height 60
click at [848, 291] on app-date-cell at bounding box center [872, 330] width 143 height 391
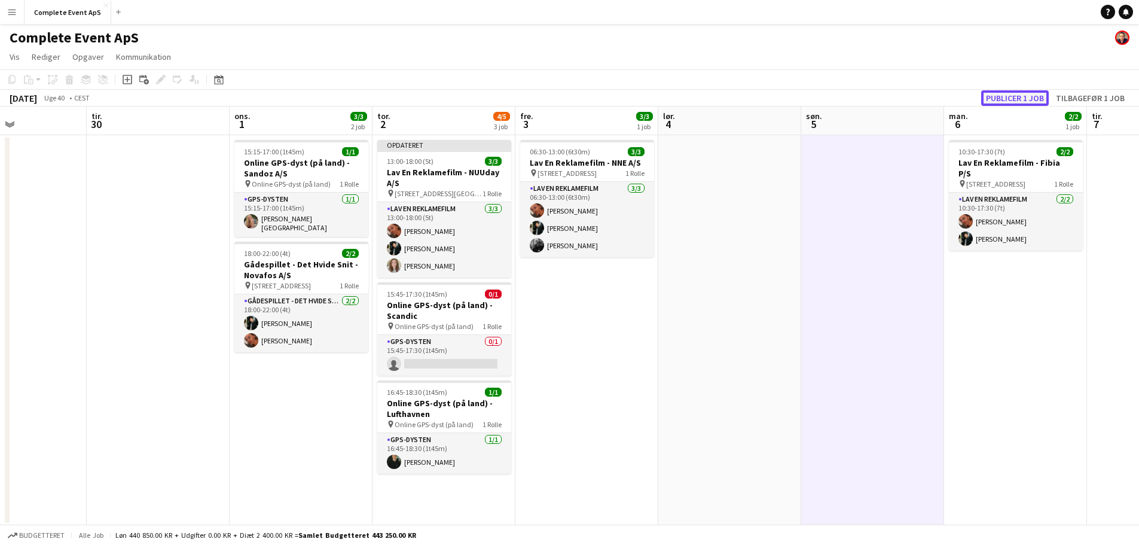
click at [998, 95] on button "Publicer 1 job" at bounding box center [1015, 98] width 68 height 16
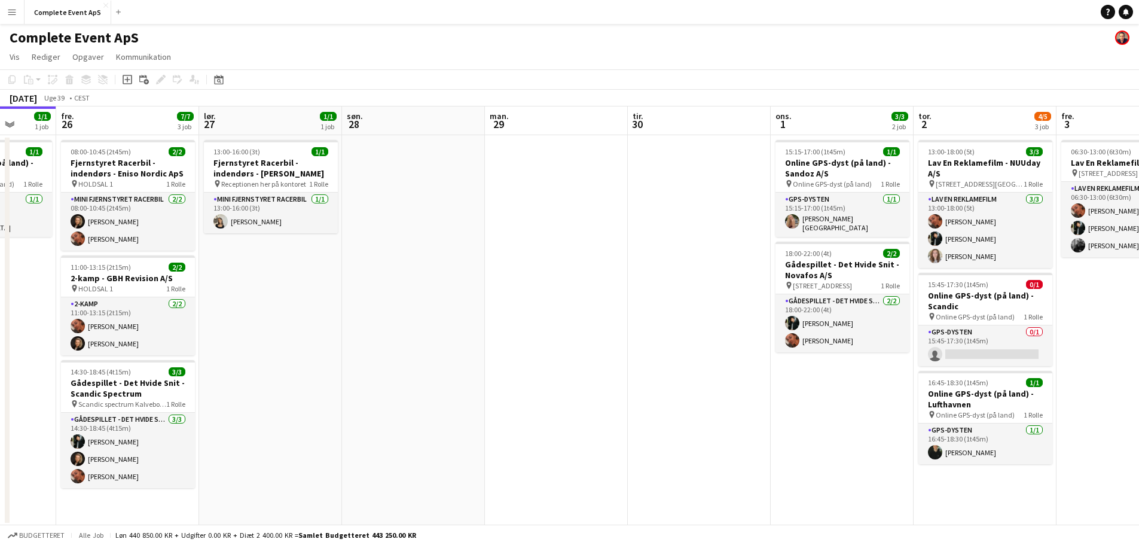
scroll to position [0, 304]
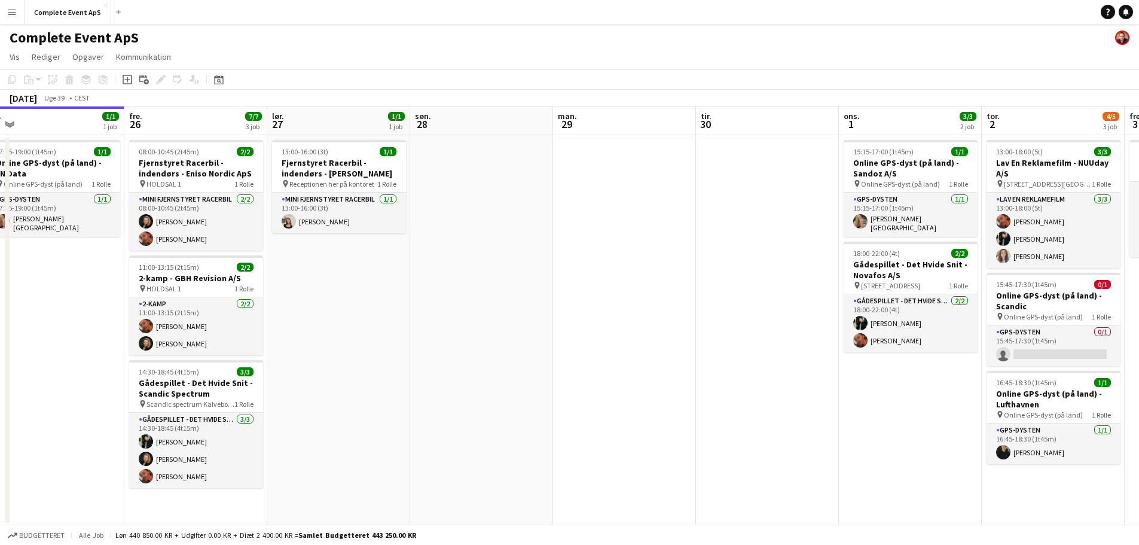
drag, startPoint x: 108, startPoint y: 385, endPoint x: 718, endPoint y: 428, distance: 611.0
click at [718, 428] on app-calendar-viewport "tir. 23 6/7 3 job ons. 24 tor. 25 1/1 1 job fre. 26 7/7 3 job lør. 27 1/1 1 job…" at bounding box center [569, 315] width 1139 height 419
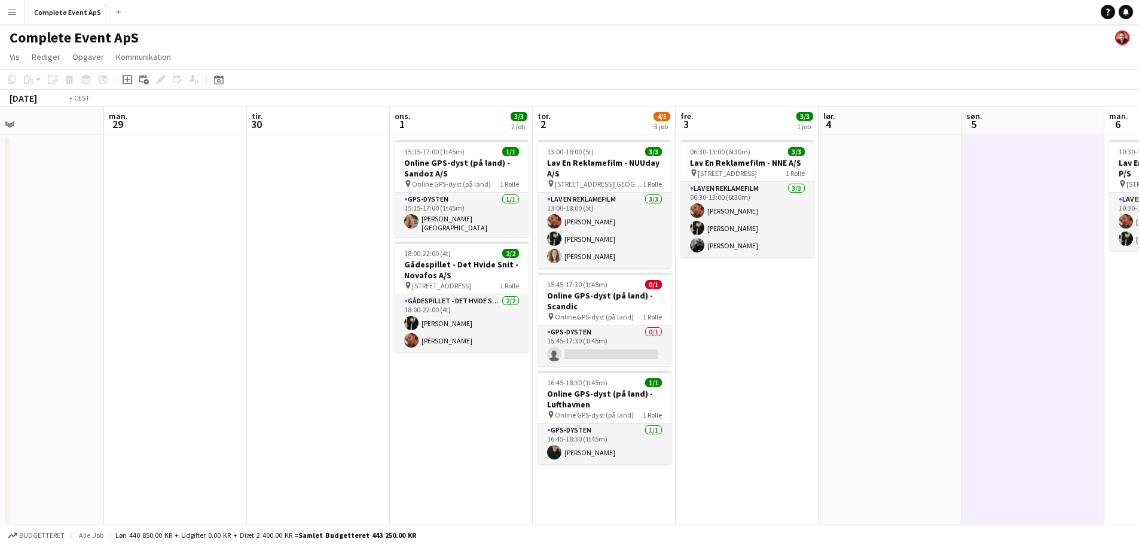
scroll to position [0, 375]
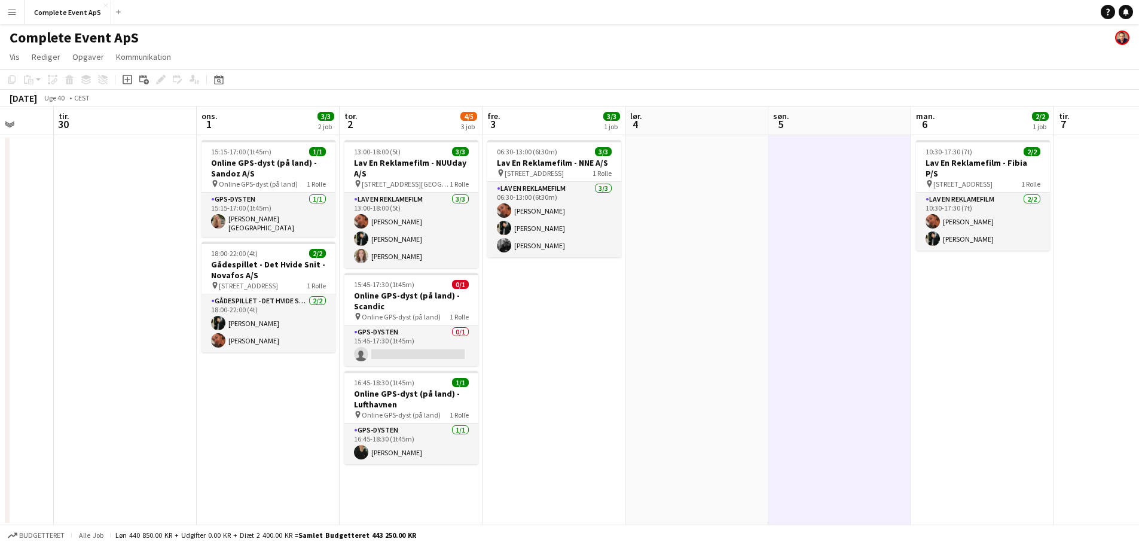
drag, startPoint x: 800, startPoint y: 377, endPoint x: 158, endPoint y: 365, distance: 642.5
click at [158, 365] on app-calendar-viewport "lør. 27 1/1 1 job søn. 28 man. 29 tir. 30 ons. 1 3/3 2 job tor. 2 4/5 3 job fre…" at bounding box center [569, 315] width 1139 height 419
click at [419, 153] on div "13:00-18:00 (5t) 3/3" at bounding box center [412, 151] width 134 height 9
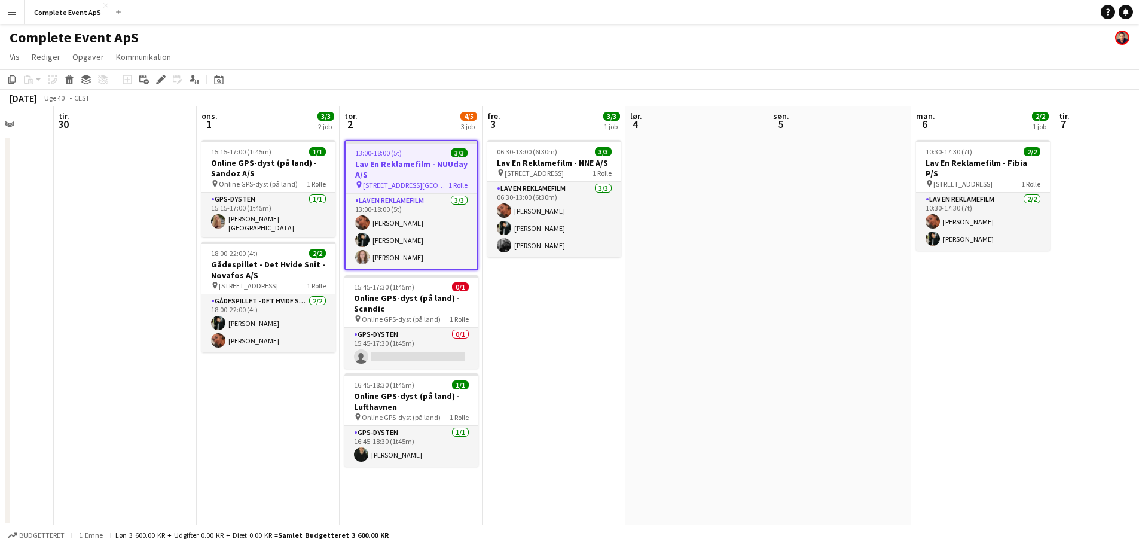
click at [419, 153] on div "13:00-18:00 (5t) 3/3" at bounding box center [412, 152] width 132 height 9
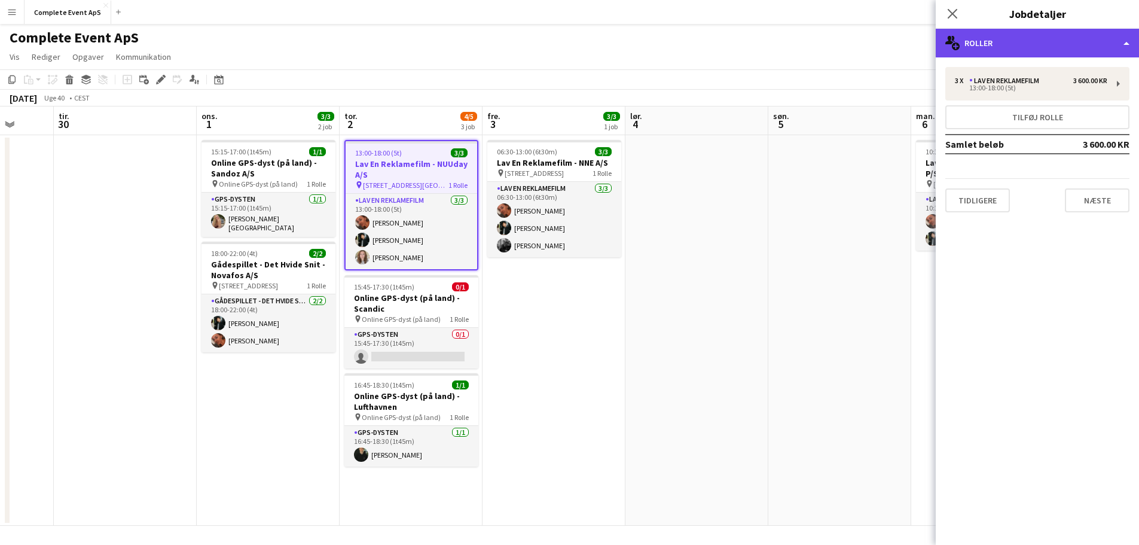
click at [1031, 50] on div "multiple-users-add Roller" at bounding box center [1037, 43] width 203 height 29
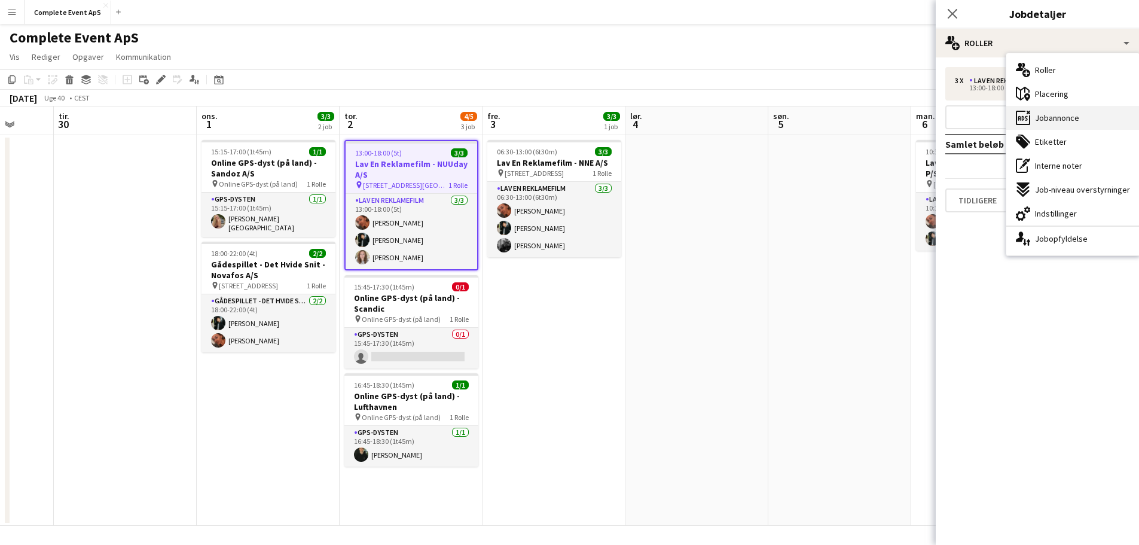
click at [1068, 111] on div "ads-window Jobannonce" at bounding box center [1073, 118] width 133 height 24
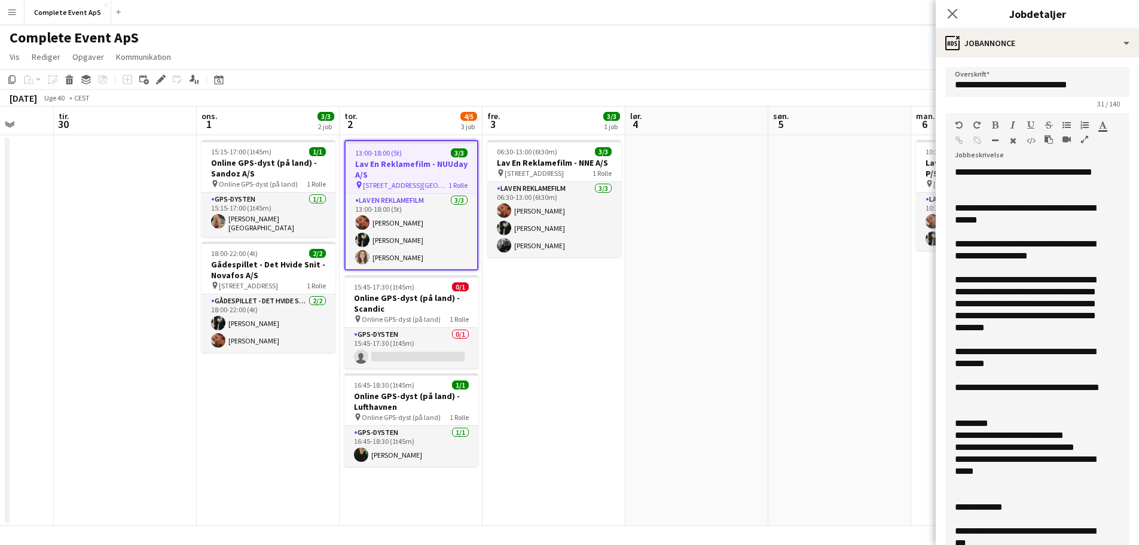
drag, startPoint x: 1104, startPoint y: 247, endPoint x: 1105, endPoint y: 565, distance: 317.6
click at [1105, 544] on html "Menu Boards Boards Boards Alle job Status Arbejdsstyrke Arbejdsstyrke Min arbej…" at bounding box center [569, 273] width 1139 height 546
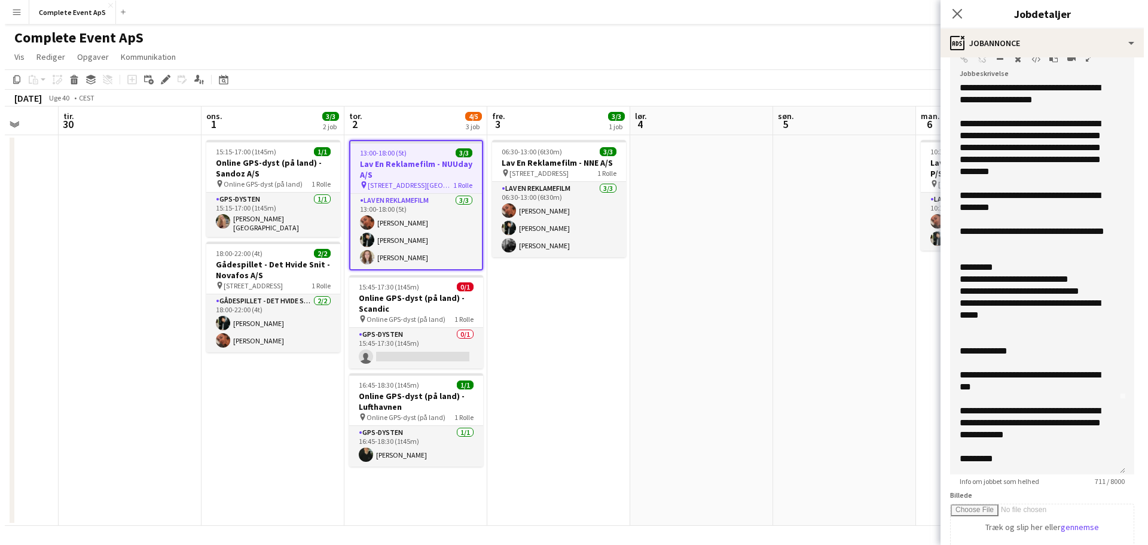
scroll to position [179, 0]
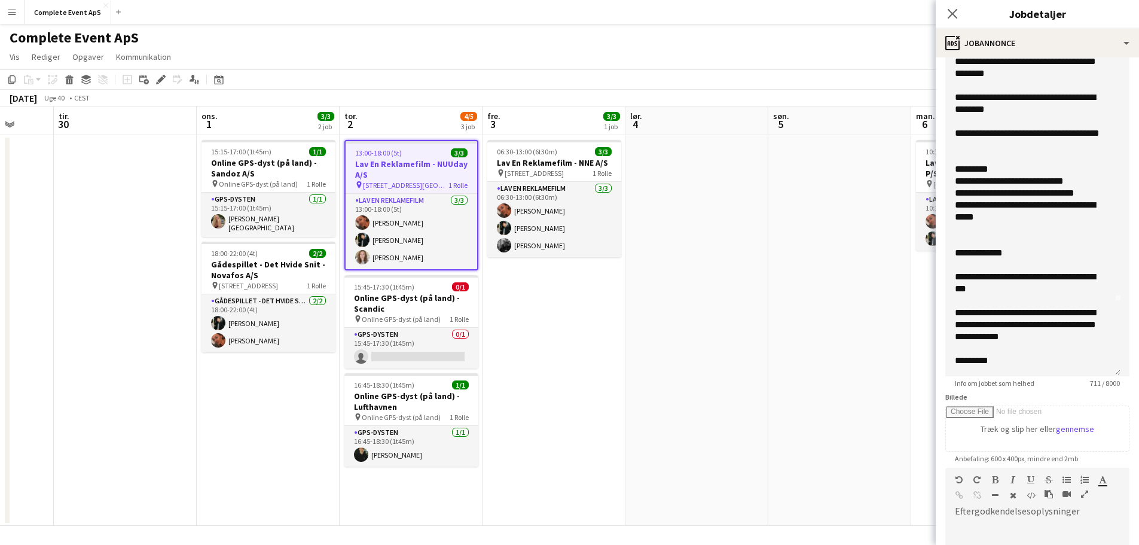
click at [65, 221] on app-date-cell at bounding box center [125, 330] width 143 height 391
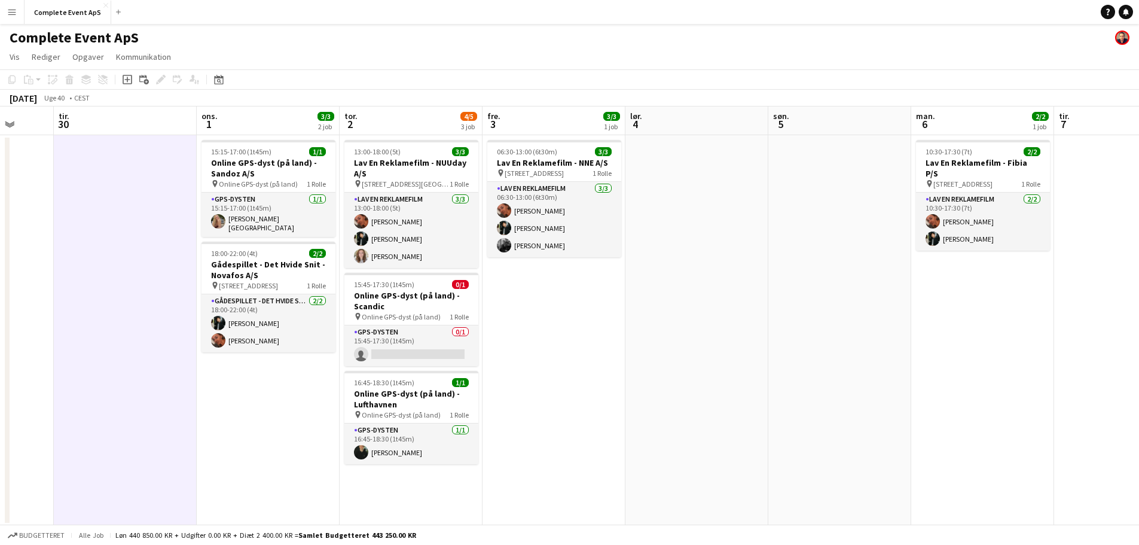
drag, startPoint x: 1125, startPoint y: 13, endPoint x: 1090, endPoint y: 11, distance: 35.3
click at [1125, 13] on icon at bounding box center [1126, 11] width 6 height 6
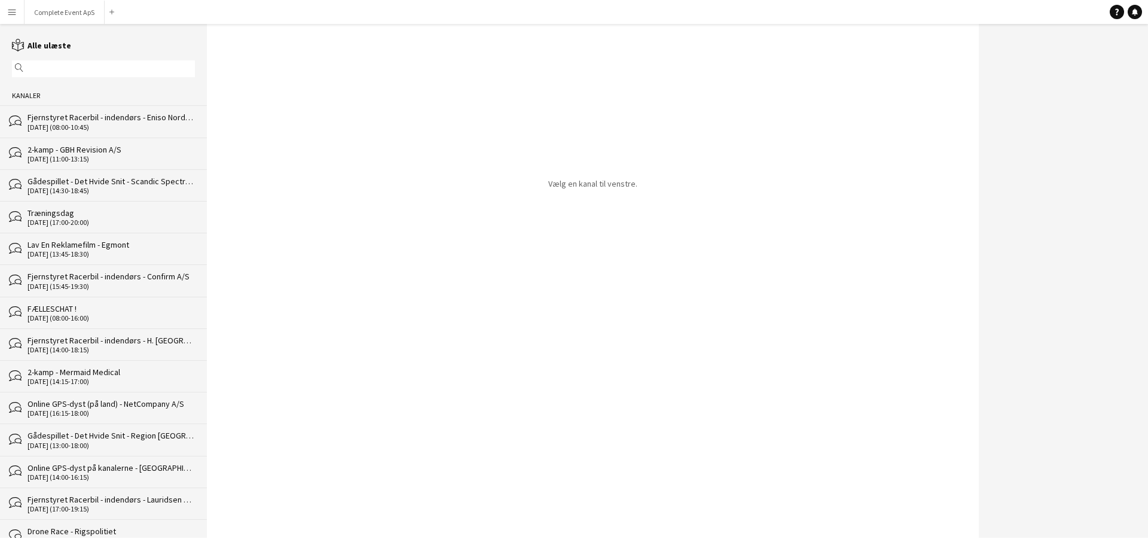
click at [136, 313] on div "FÆLLESCHAT !" at bounding box center [111, 308] width 167 height 11
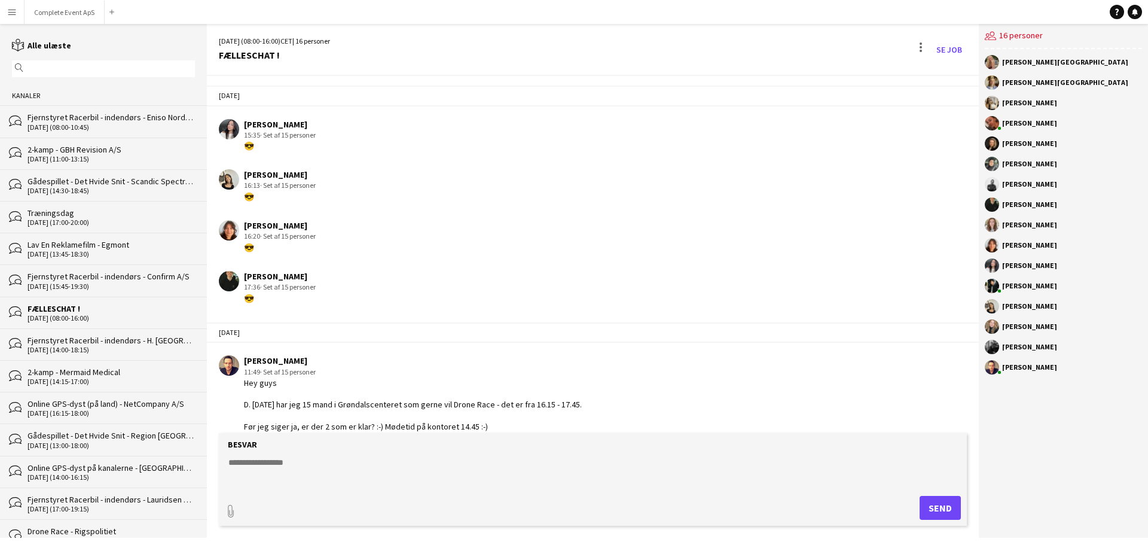
scroll to position [1680, 0]
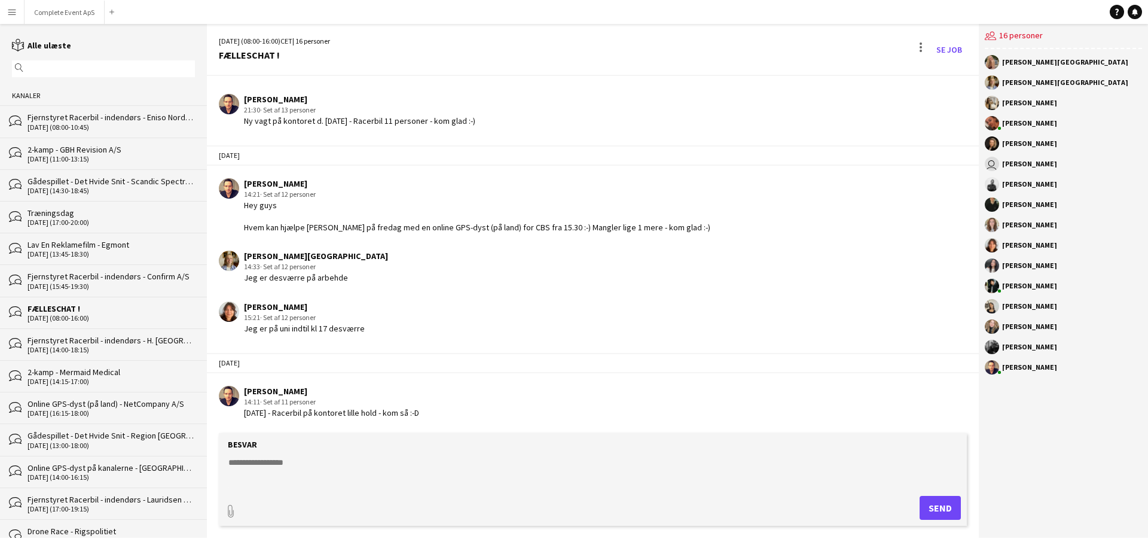
click at [332, 462] on textarea at bounding box center [595, 471] width 736 height 31
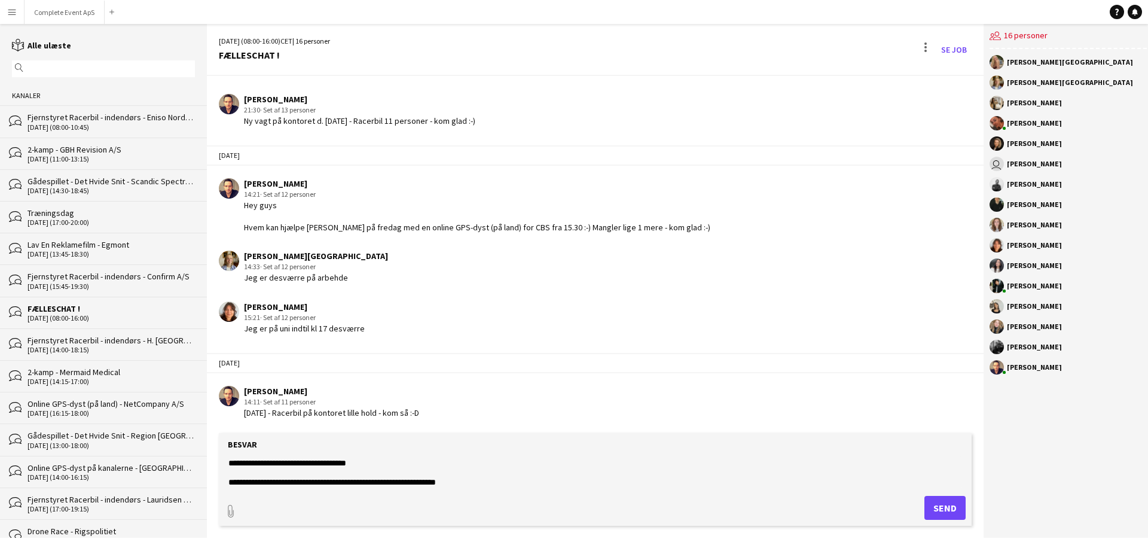
scroll to position [0, 0]
drag, startPoint x: 330, startPoint y: 474, endPoint x: 0, endPoint y: 398, distance: 338.1
click at [0, 398] on div "reading Alle ulæste magnifier Kanaler bubbles Fjernstyret Racerbil - indendørs …" at bounding box center [574, 281] width 1148 height 514
type textarea "**********"
click at [60, 13] on button "Complete Event ApS Luk" at bounding box center [65, 12] width 80 height 23
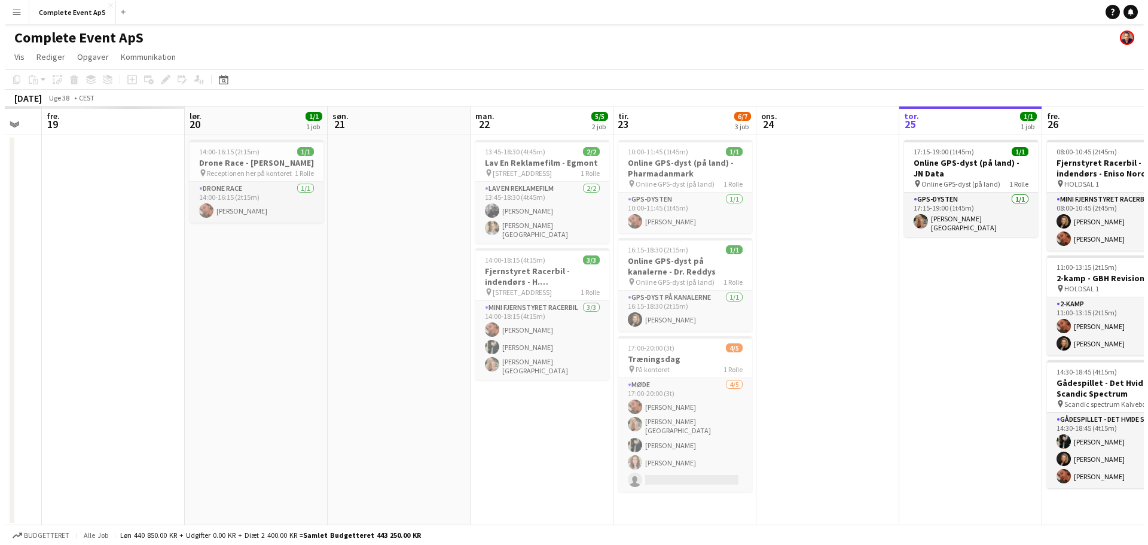
scroll to position [0, 372]
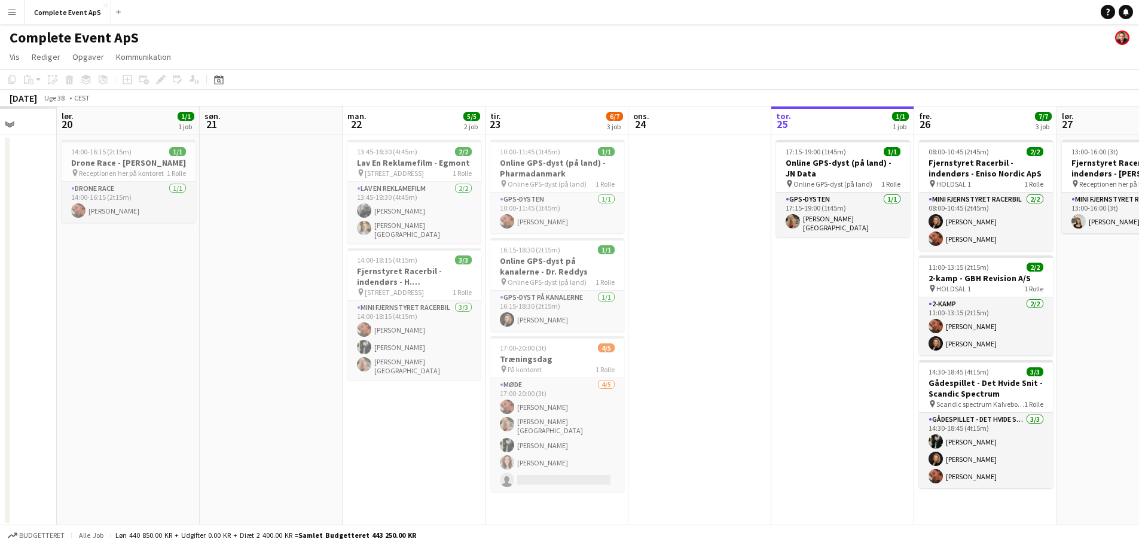
drag, startPoint x: 226, startPoint y: 427, endPoint x: 792, endPoint y: 416, distance: 565.9
click at [792, 416] on app-calendar-viewport "ons. 17 tor. 18 fre. 19 lør. 20 1/1 1 job søn. 21 man. 22 5/5 2 job tir. 23 6/7…" at bounding box center [569, 315] width 1139 height 419
click at [1130, 14] on link "Notifikationer" at bounding box center [1126, 12] width 14 height 14
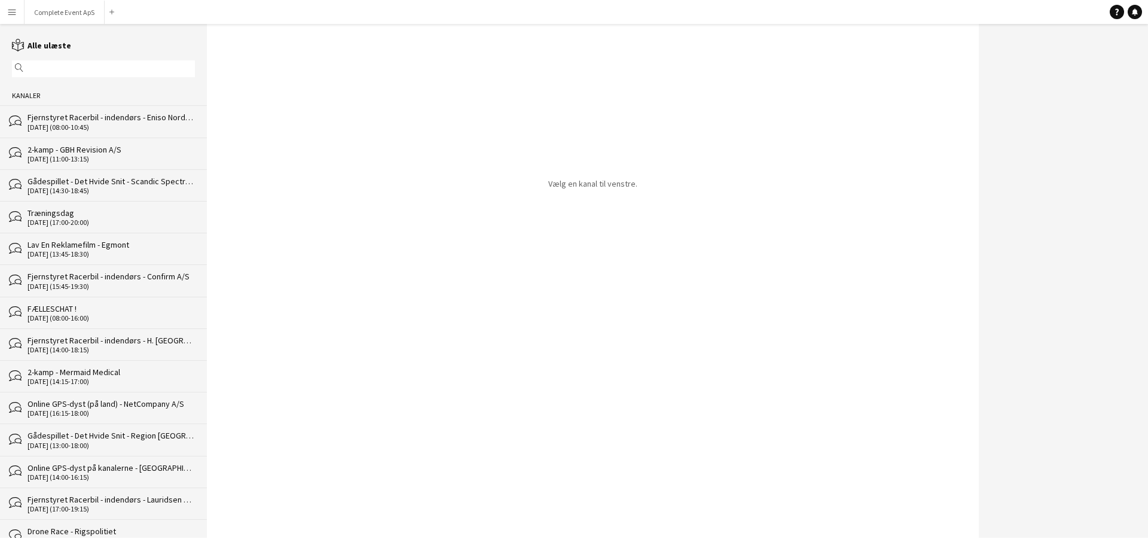
click at [95, 216] on div "Træningsdag" at bounding box center [111, 213] width 167 height 11
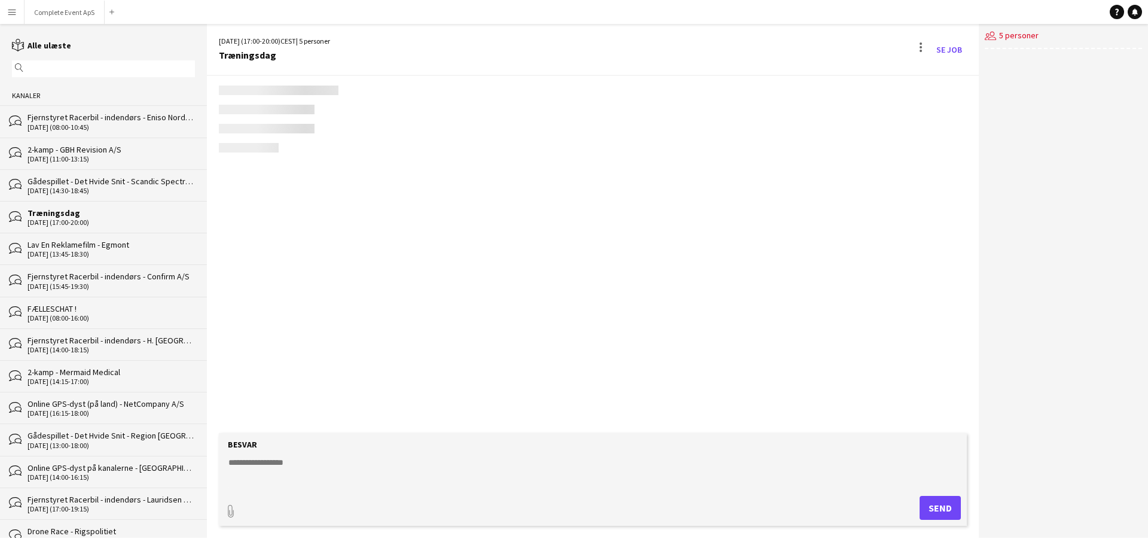
scroll to position [583, 0]
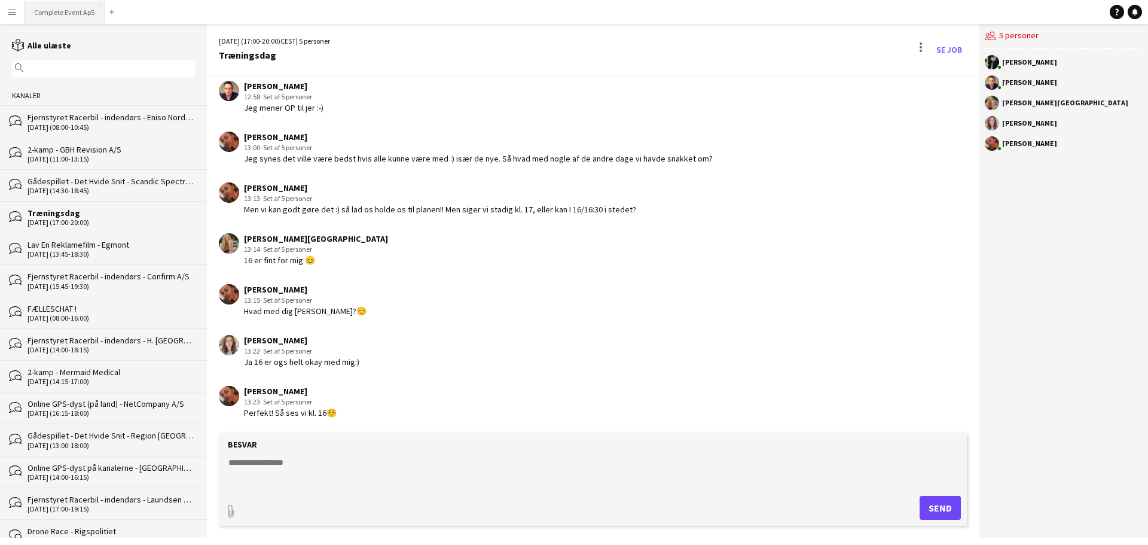
click at [74, 11] on button "Complete Event ApS Luk" at bounding box center [65, 12] width 80 height 23
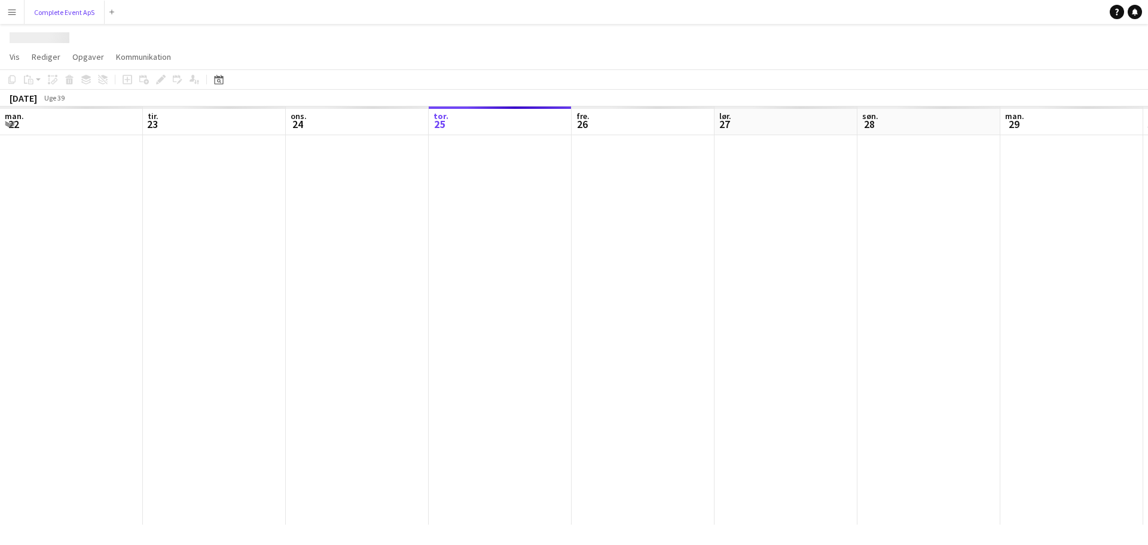
scroll to position [0, 286]
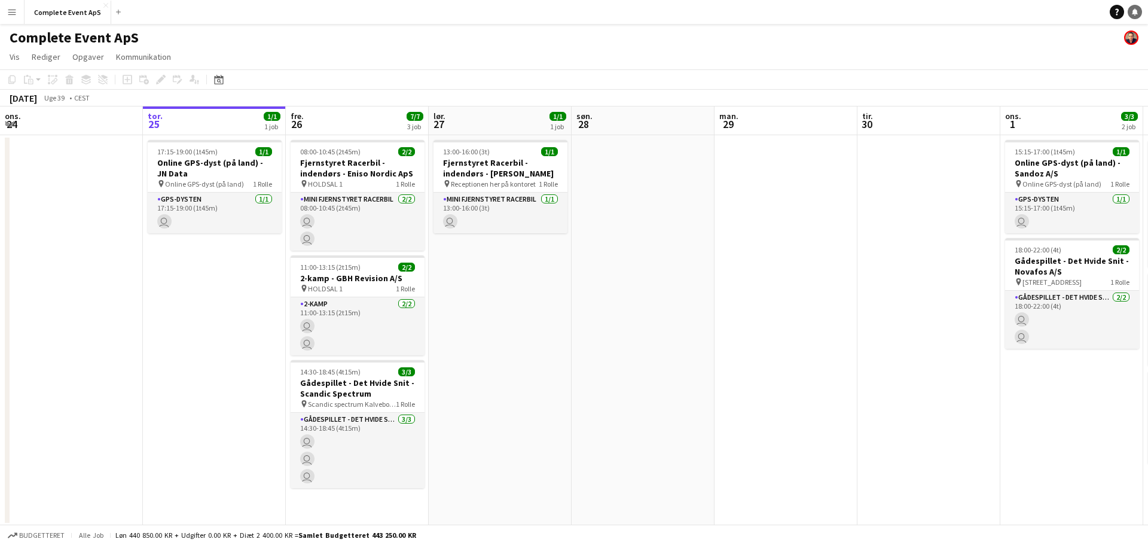
click at [1134, 16] on div "Hjælp Notifikationer" at bounding box center [1129, 12] width 38 height 14
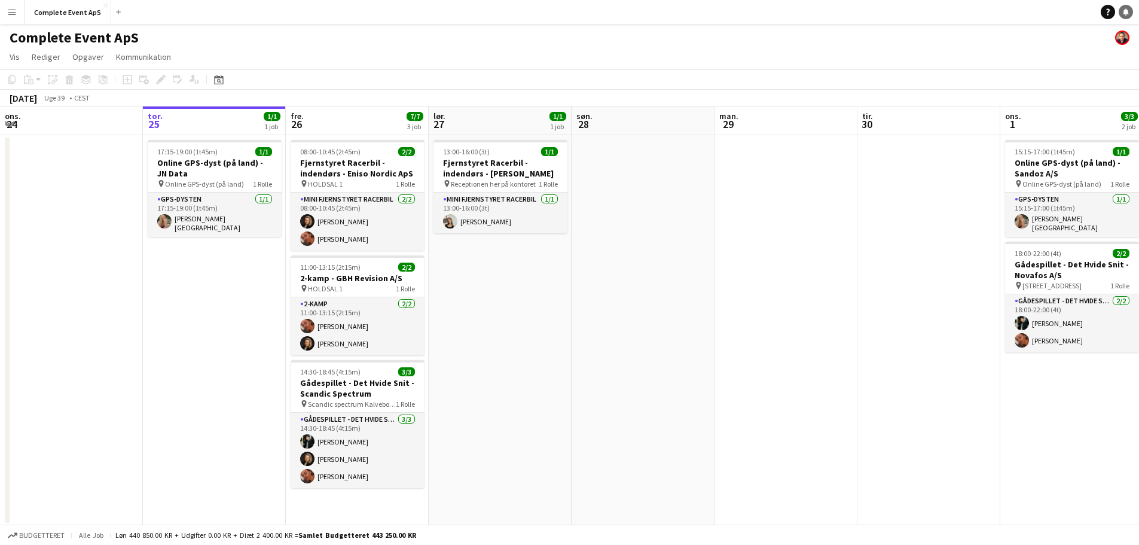
click at [1130, 14] on link "Notifikationer" at bounding box center [1126, 12] width 14 height 14
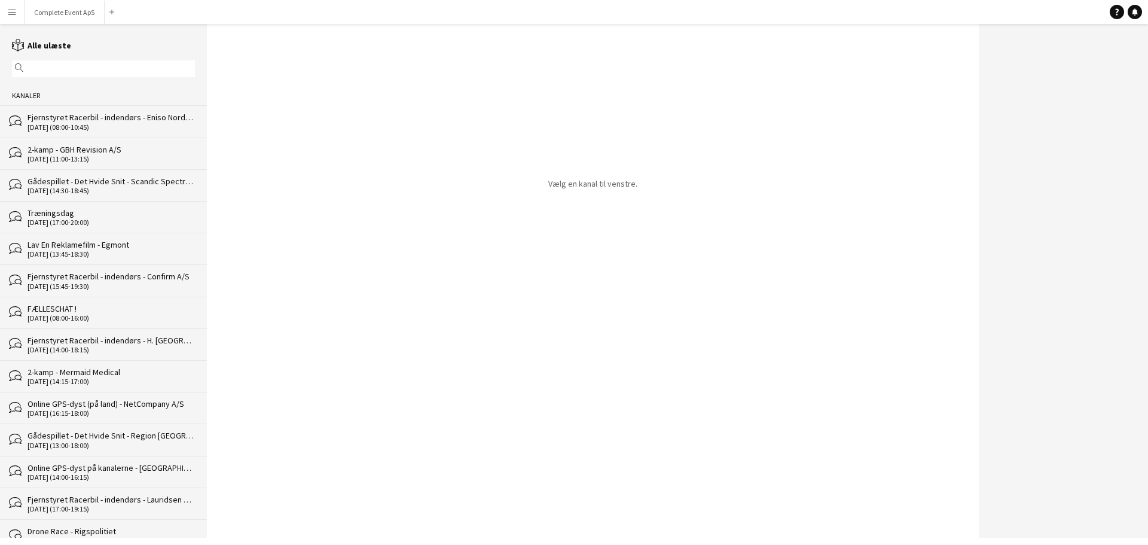
click at [90, 308] on div "FÆLLESCHAT !" at bounding box center [111, 308] width 167 height 11
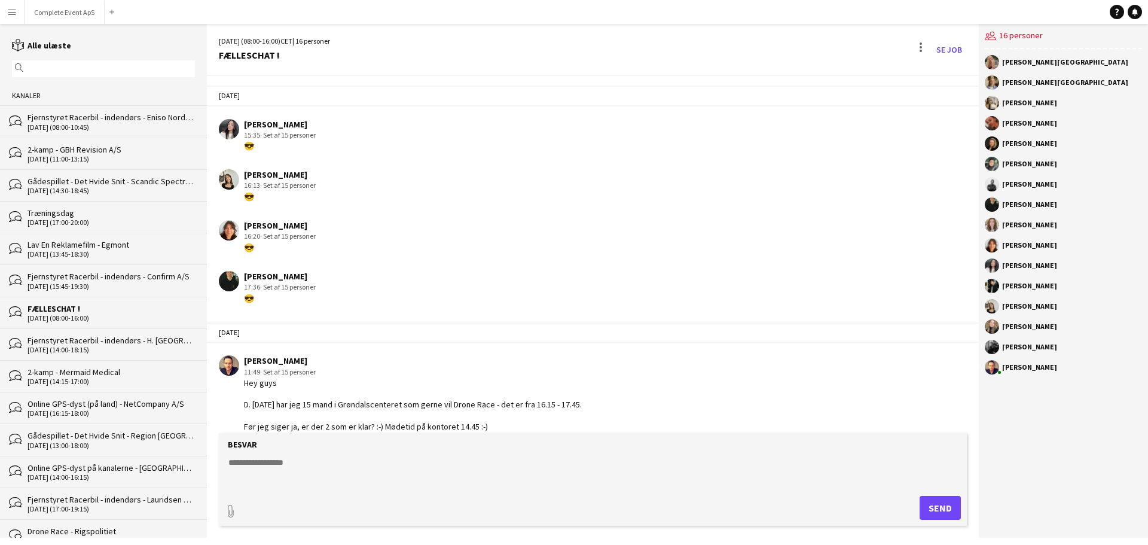
scroll to position [1680, 0]
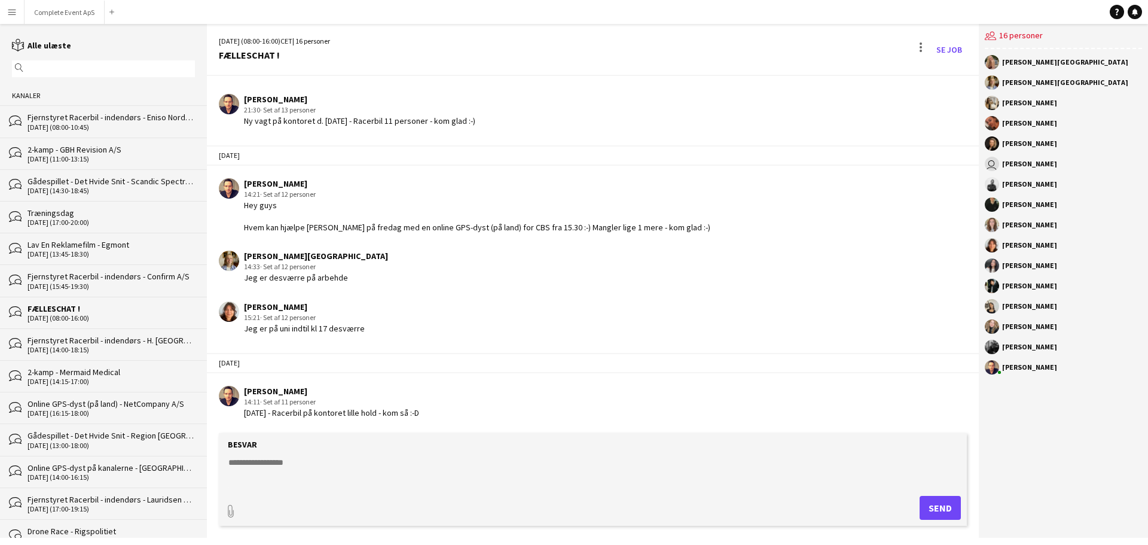
click at [320, 457] on textarea at bounding box center [595, 471] width 736 height 31
paste textarea "**********"
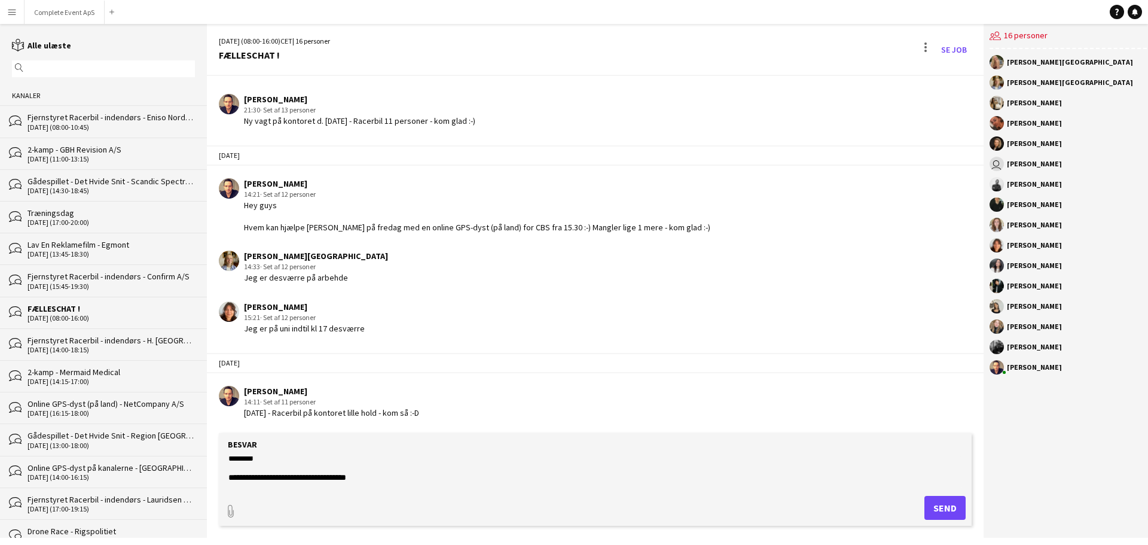
scroll to position [0, 0]
click at [246, 464] on textarea "**********" at bounding box center [595, 471] width 736 height 31
click at [497, 480] on textarea "**********" at bounding box center [595, 471] width 736 height 31
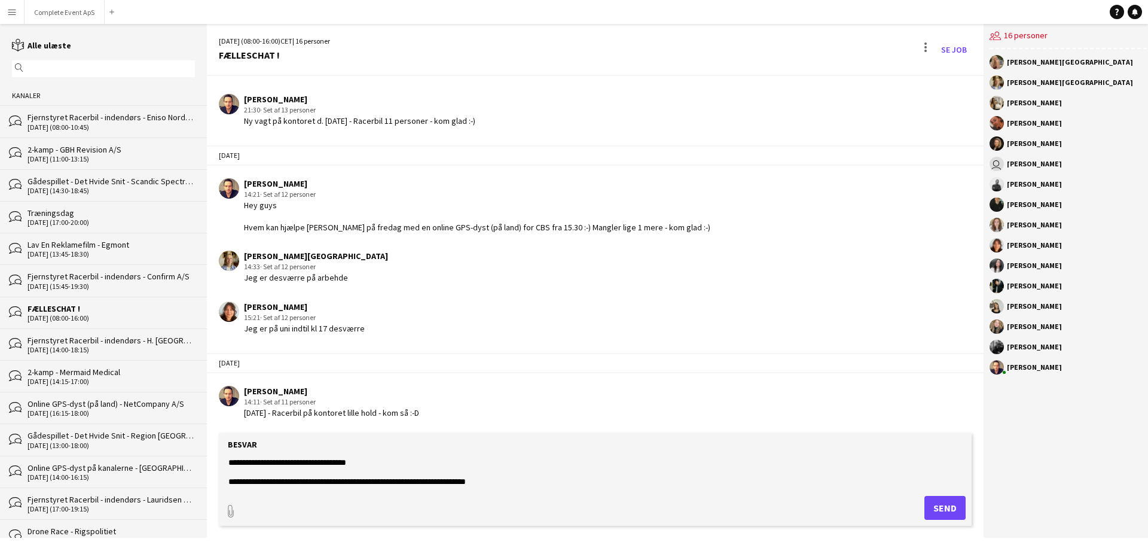
click at [398, 482] on textarea "**********" at bounding box center [595, 471] width 736 height 31
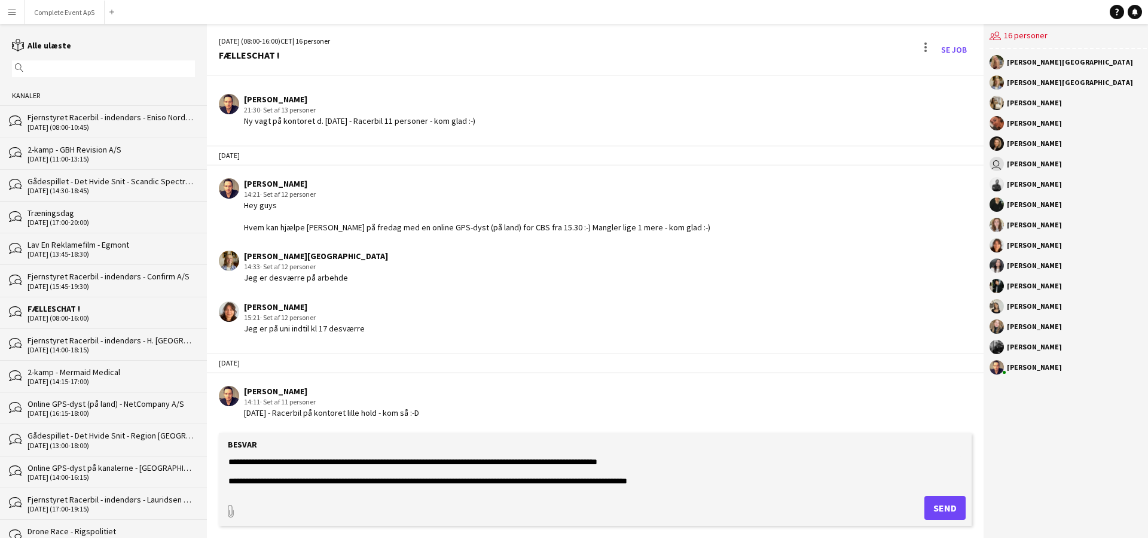
scroll to position [57, 0]
click at [386, 467] on textarea "**********" at bounding box center [595, 471] width 736 height 31
paste textarea "**********"
click at [602, 462] on textarea "**********" at bounding box center [595, 471] width 736 height 31
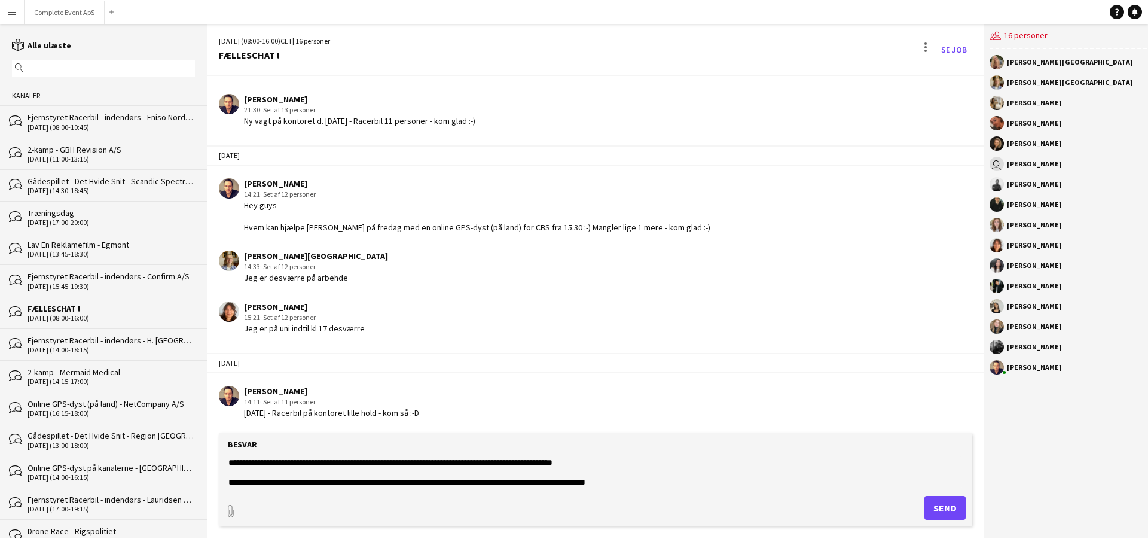
click at [665, 478] on textarea "**********" at bounding box center [595, 471] width 736 height 31
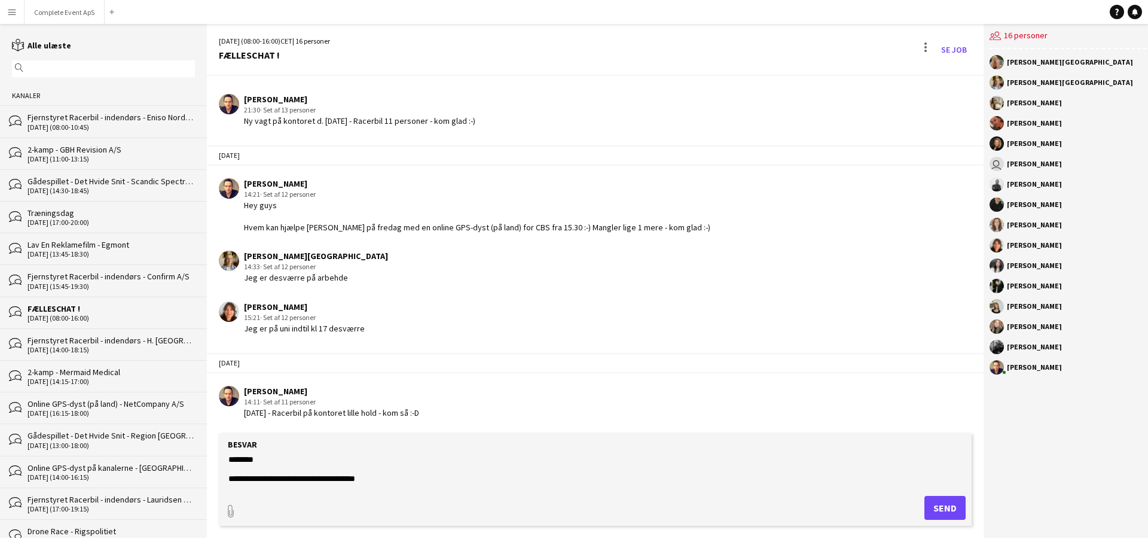
scroll to position [0, 0]
click at [388, 483] on textarea "**********" at bounding box center [595, 471] width 736 height 31
type textarea "**********"
click at [943, 508] on button "Send" at bounding box center [945, 508] width 41 height 24
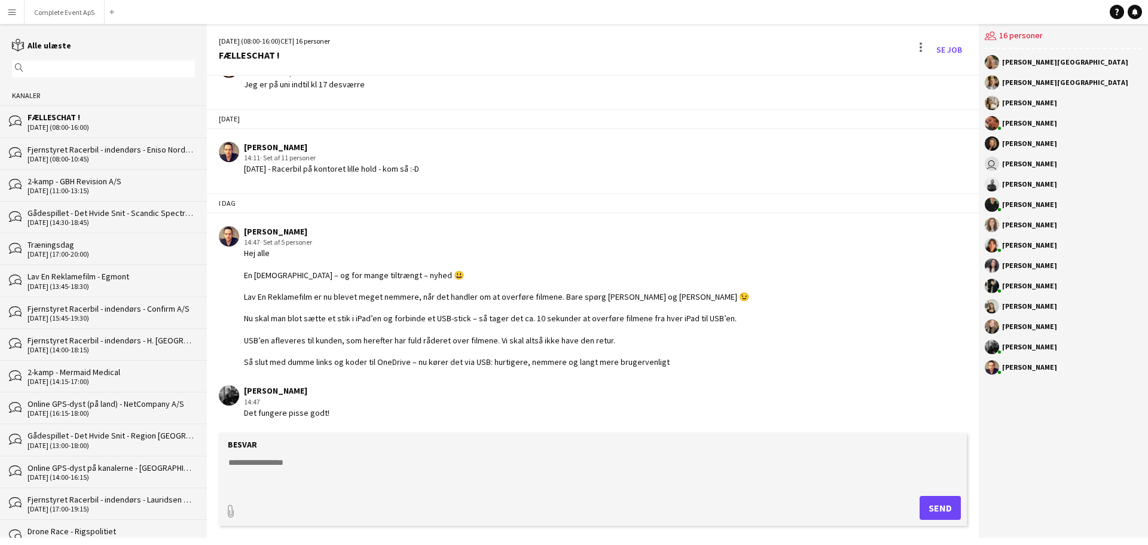
scroll to position [1924, 0]
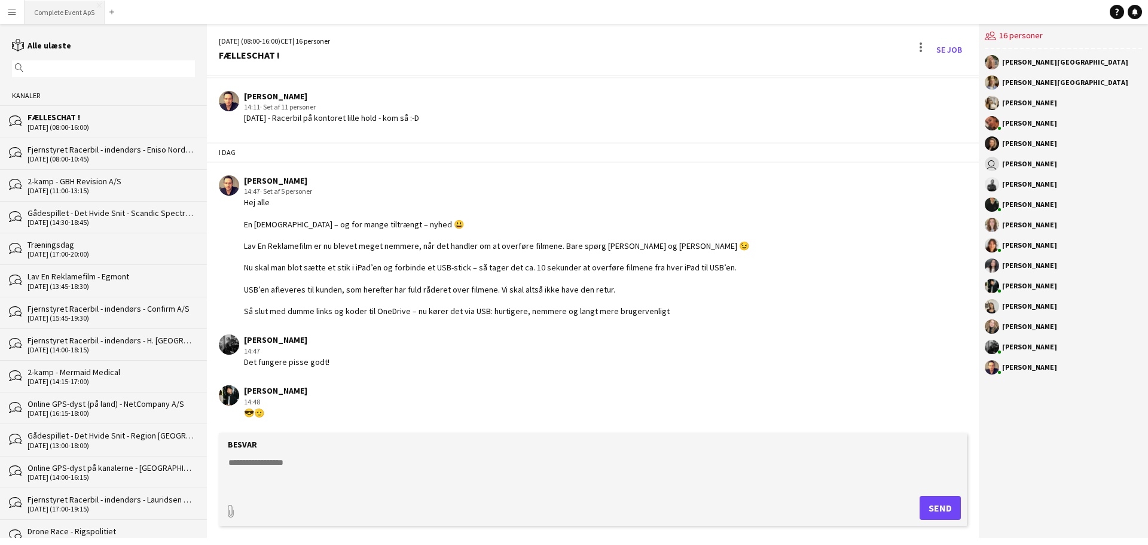
click at [62, 18] on button "Complete Event ApS Luk" at bounding box center [65, 12] width 80 height 23
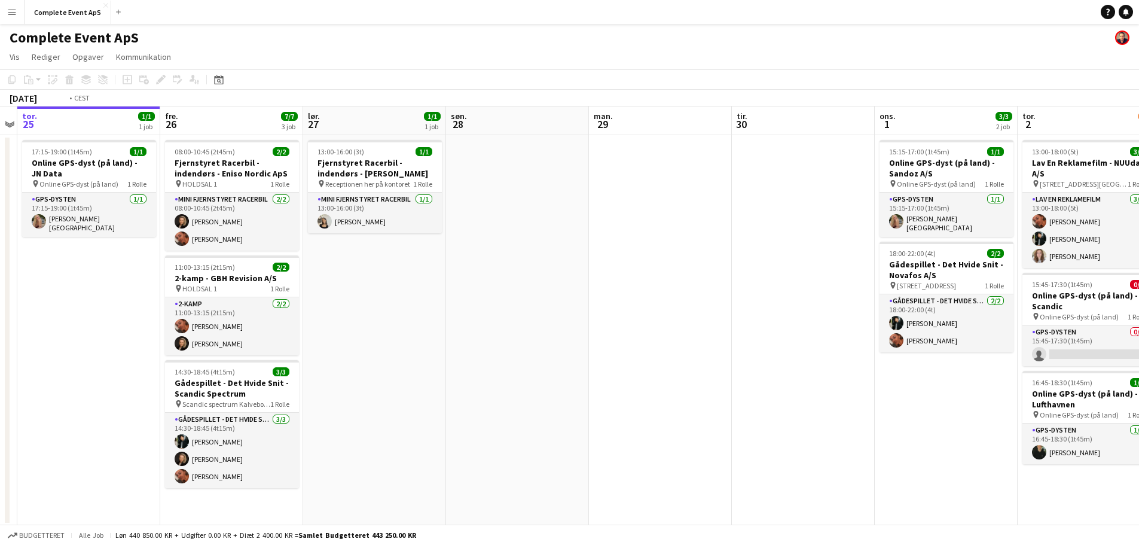
drag, startPoint x: 855, startPoint y: 399, endPoint x: 0, endPoint y: 336, distance: 857.6
click at [0, 336] on app-calendar-viewport "man. 22 5/5 2 job tir. 23 6/7 3 job ons. 24 tor. 25 1/1 1 job fre. 26 7/7 3 job…" at bounding box center [569, 315] width 1139 height 419
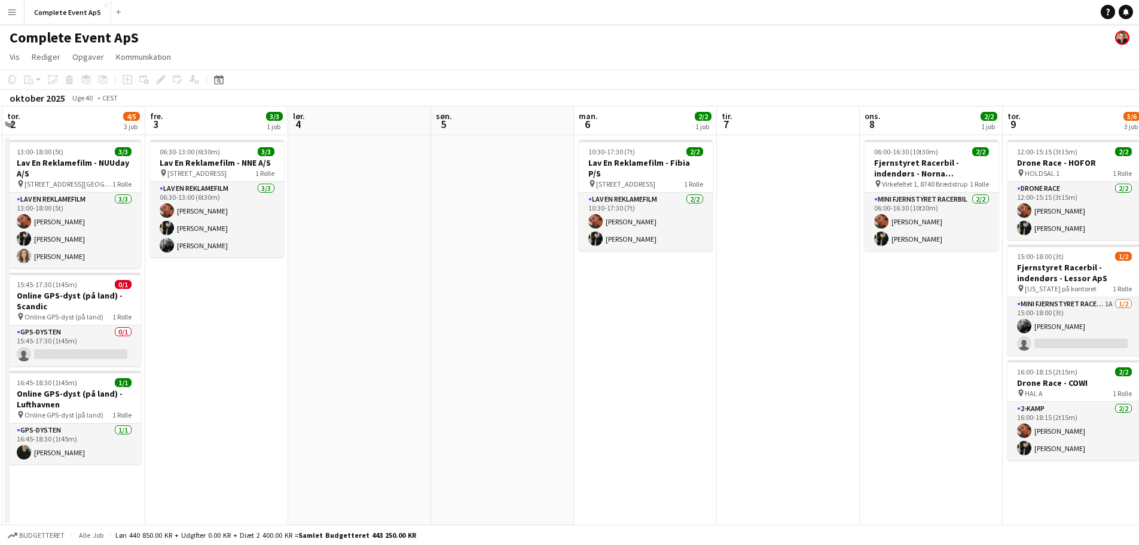
scroll to position [0, 346]
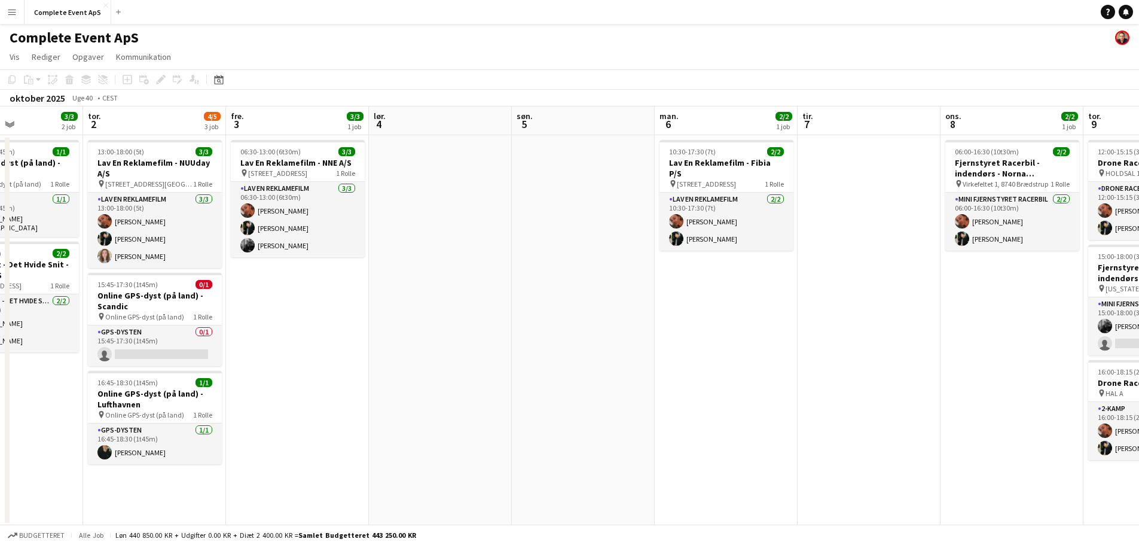
drag, startPoint x: 697, startPoint y: 374, endPoint x: 237, endPoint y: 371, distance: 459.4
click at [237, 371] on app-calendar-viewport "man. 29 tir. 30 ons. 1 3/3 2 job tor. 2 4/5 3 job fre. 3 3/3 1 job lør. 4 søn. …" at bounding box center [569, 315] width 1139 height 419
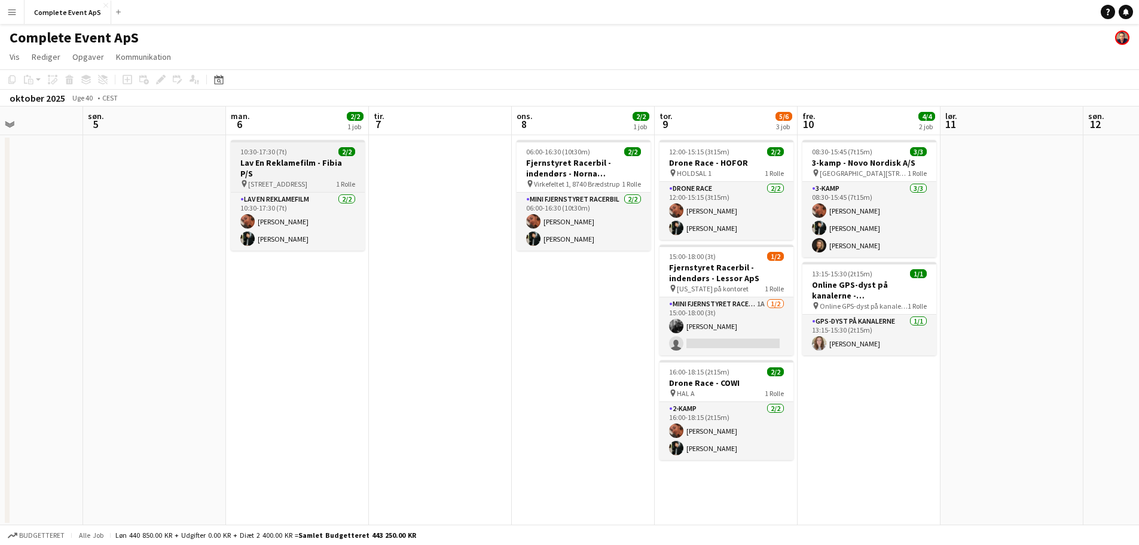
click at [292, 152] on div "10:30-17:30 (7t) 2/2" at bounding box center [298, 151] width 134 height 9
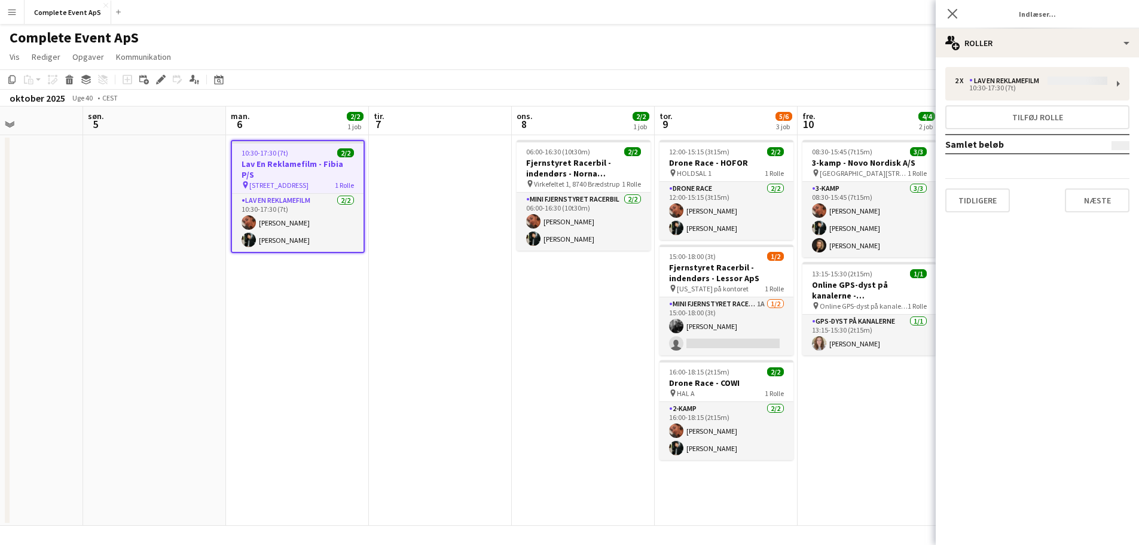
type input "**********"
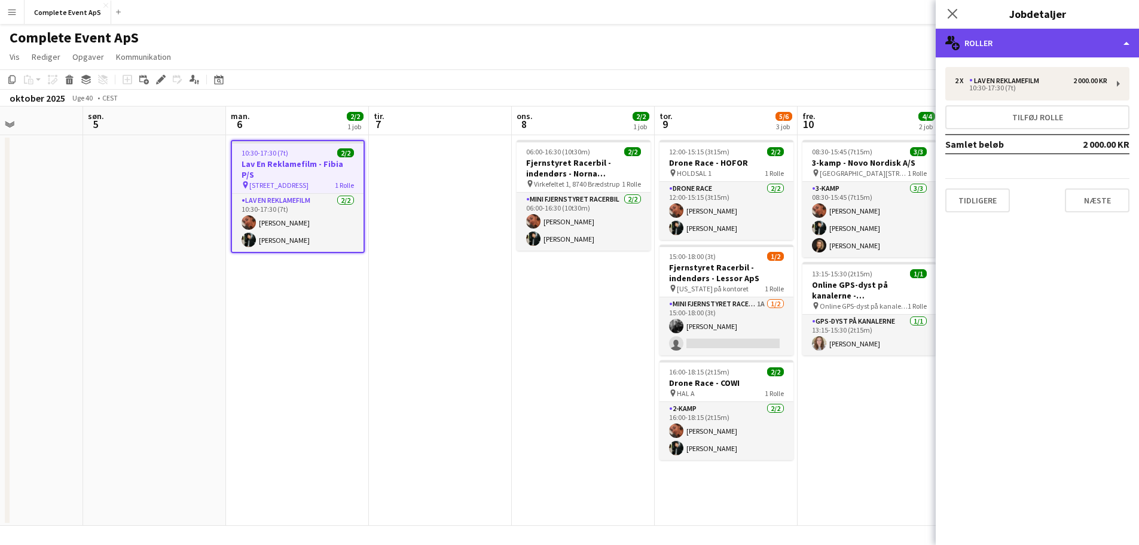
click at [1038, 35] on div "multiple-users-add Roller" at bounding box center [1037, 43] width 203 height 29
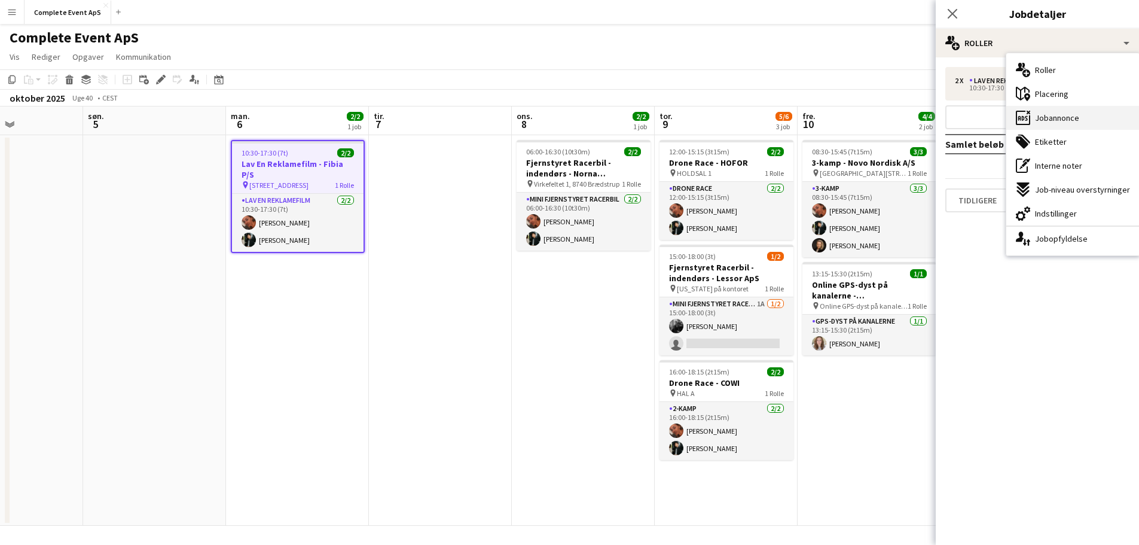
click at [1071, 116] on span "Jobannonce" at bounding box center [1057, 117] width 44 height 11
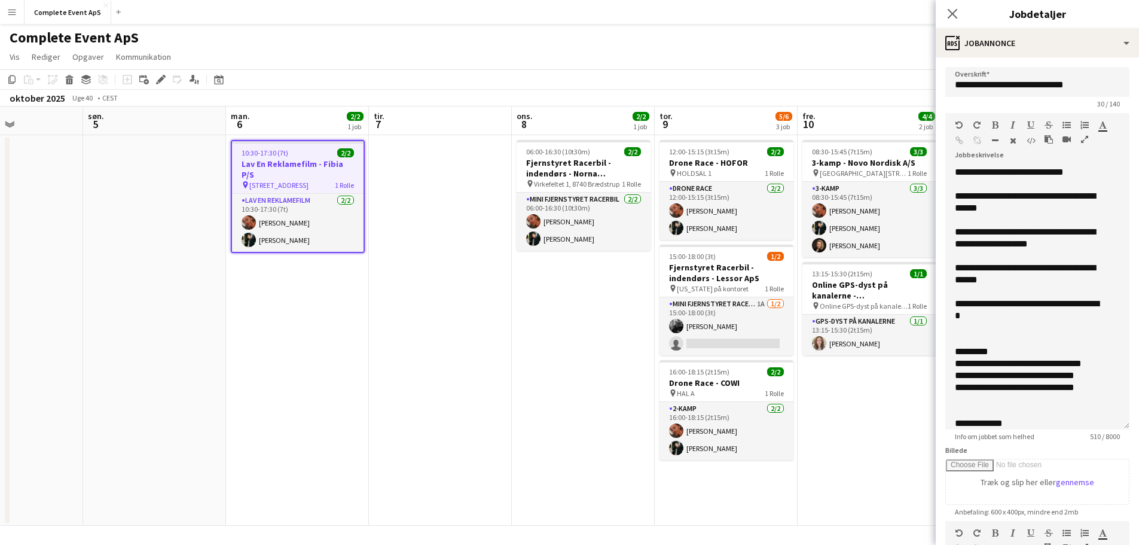
drag, startPoint x: 1115, startPoint y: 233, endPoint x: 1107, endPoint y: 425, distance: 191.6
click at [1107, 425] on div "**********" at bounding box center [1038, 297] width 184 height 263
click at [1029, 264] on div "**********" at bounding box center [1028, 274] width 147 height 24
click at [973, 276] on div "**********" at bounding box center [1028, 274] width 147 height 24
click at [720, 326] on app-card-role "Mini Fjernstyret Racerbil 1A [DATE] 15:00-18:00 (3t) [PERSON_NAME] single-neutr…" at bounding box center [727, 326] width 134 height 58
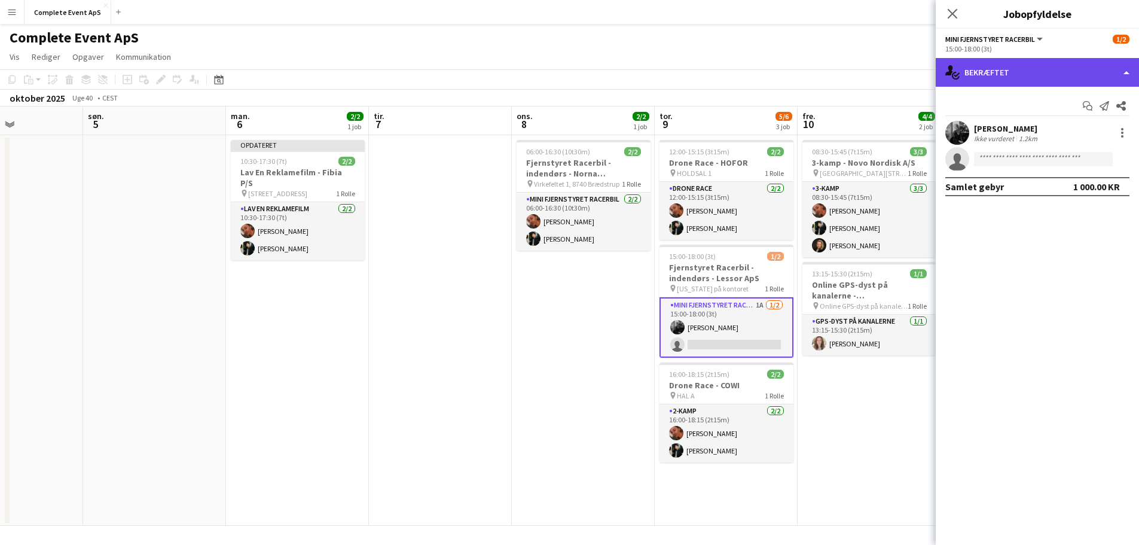
drag, startPoint x: 1059, startPoint y: 75, endPoint x: 1054, endPoint y: 148, distance: 73.8
click at [1059, 75] on div "single-neutral-actions-check-2 Bekræftet" at bounding box center [1037, 72] width 203 height 29
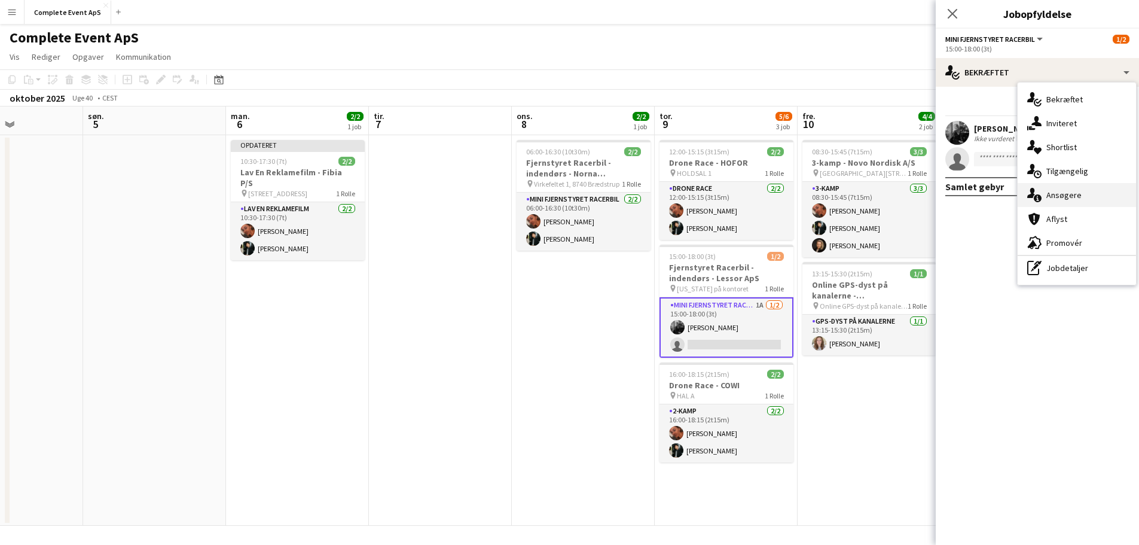
click at [1068, 191] on span "Ansøgere" at bounding box center [1064, 195] width 35 height 11
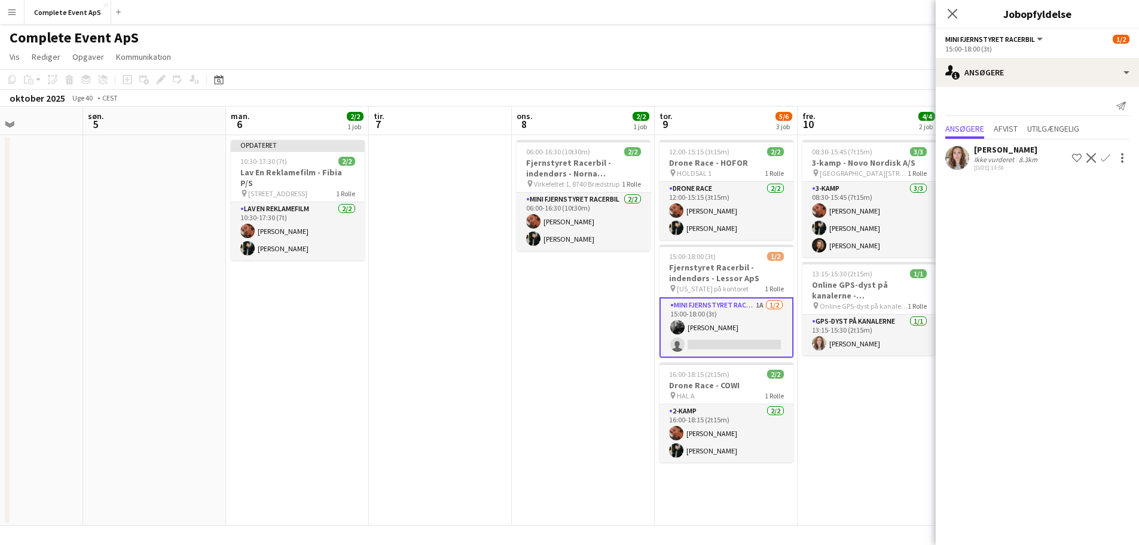
click at [1106, 159] on app-icon "Bekræft" at bounding box center [1106, 158] width 10 height 10
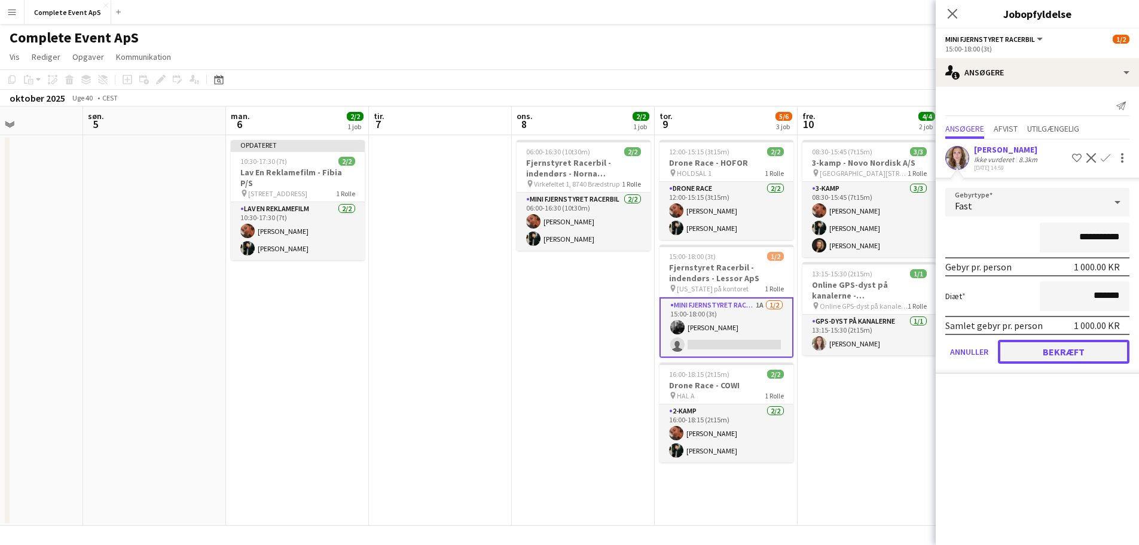
click at [1074, 348] on button "Bekræft" at bounding box center [1064, 352] width 132 height 24
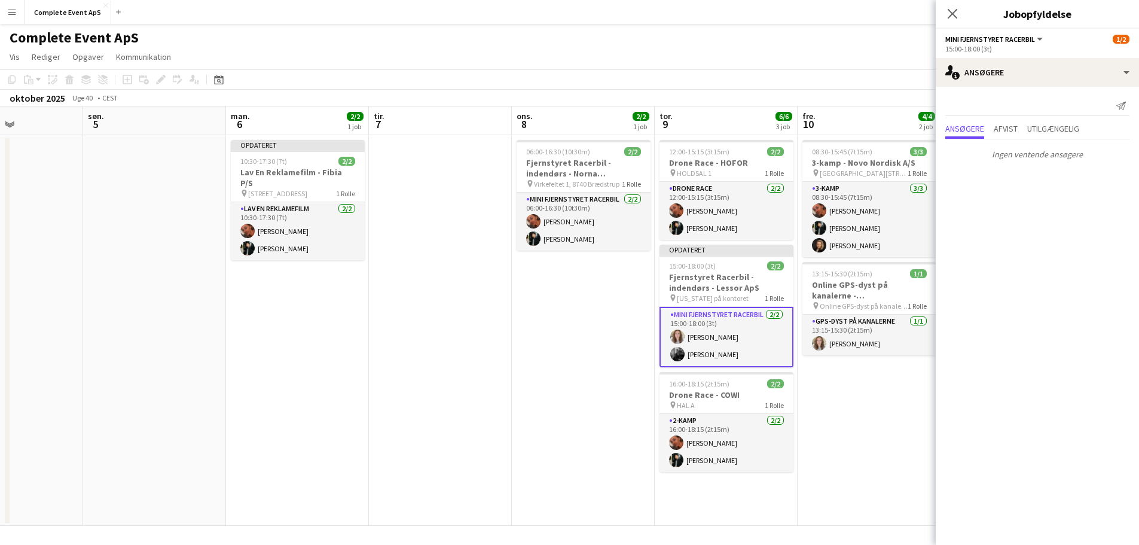
click at [889, 409] on app-date-cell "08:30-15:45 (7t15m) 3/3 3-kamp - Novo Nordisk A/S pin [GEOGRAPHIC_DATA][STREET_…" at bounding box center [869, 330] width 143 height 391
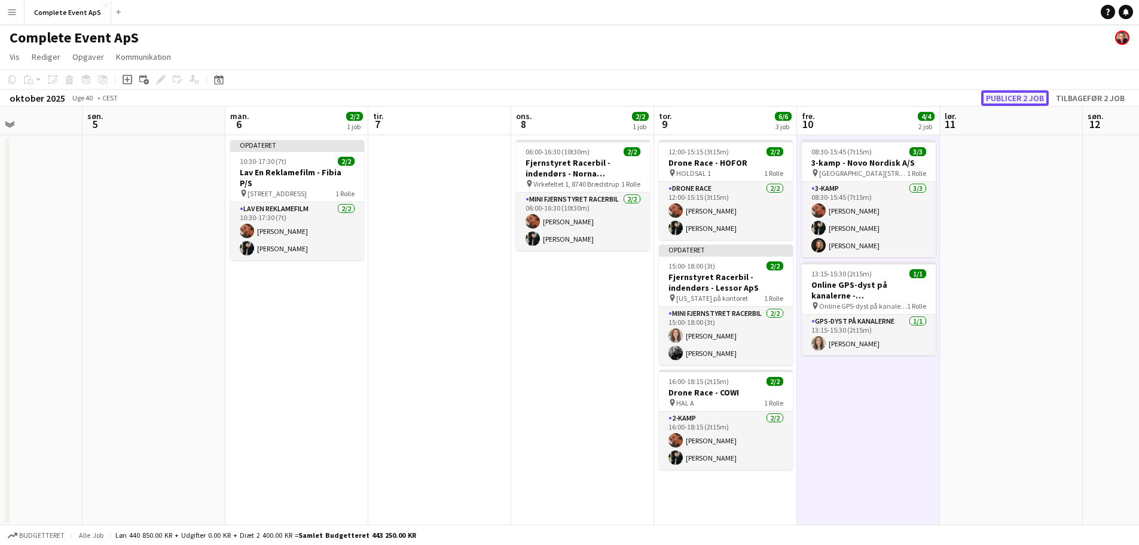
click at [1016, 98] on button "Publicer 2 job" at bounding box center [1015, 98] width 68 height 16
